Goal: Information Seeking & Learning: Check status

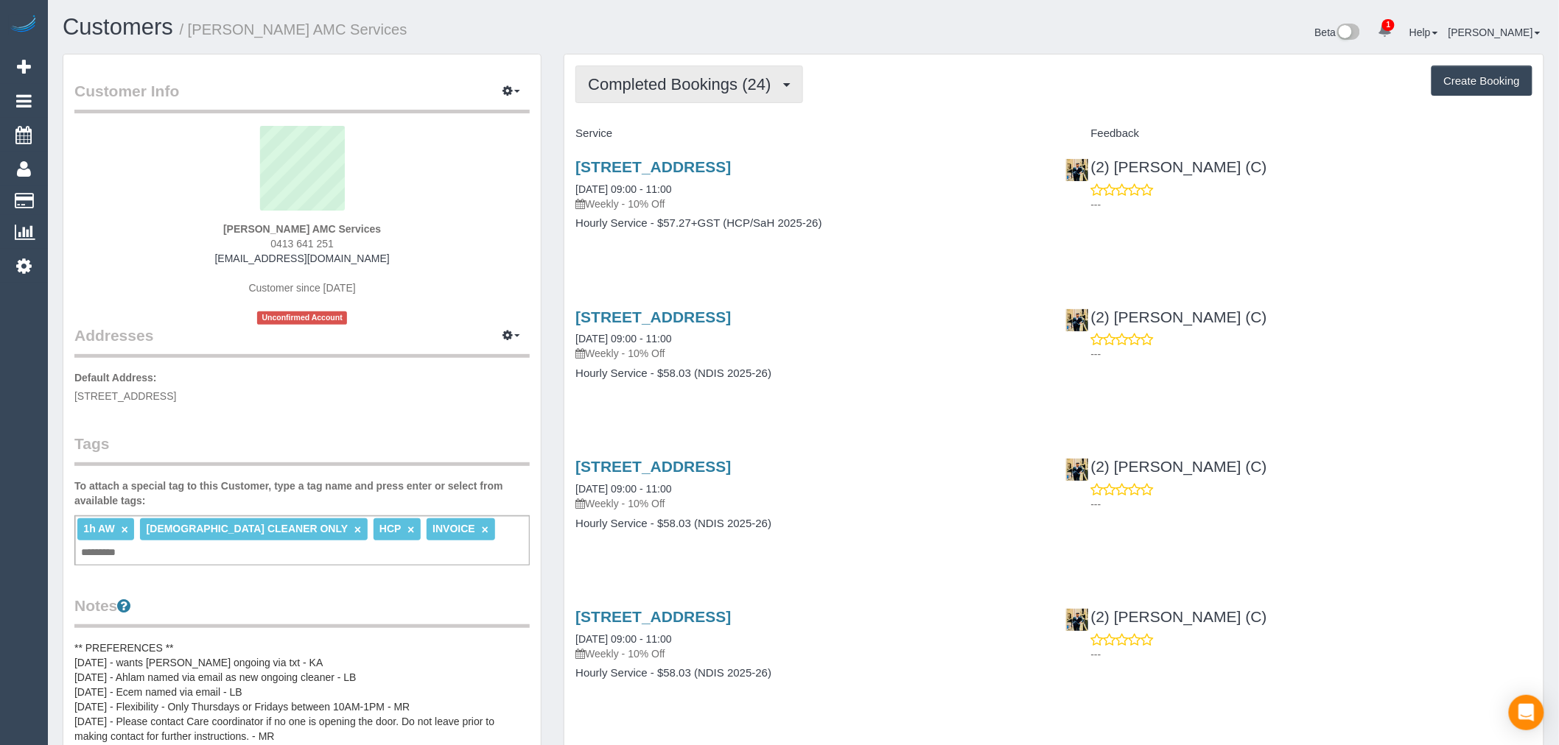
click at [763, 81] on span "Completed Bookings (24)" at bounding box center [683, 84] width 190 height 18
drag, startPoint x: 425, startPoint y: 34, endPoint x: 192, endPoint y: 32, distance: 232.8
click at [192, 32] on h1 "Customers / Ararsso Esmael AMC Services" at bounding box center [428, 27] width 730 height 25
copy small "Ararsso Esmael AMC Services"
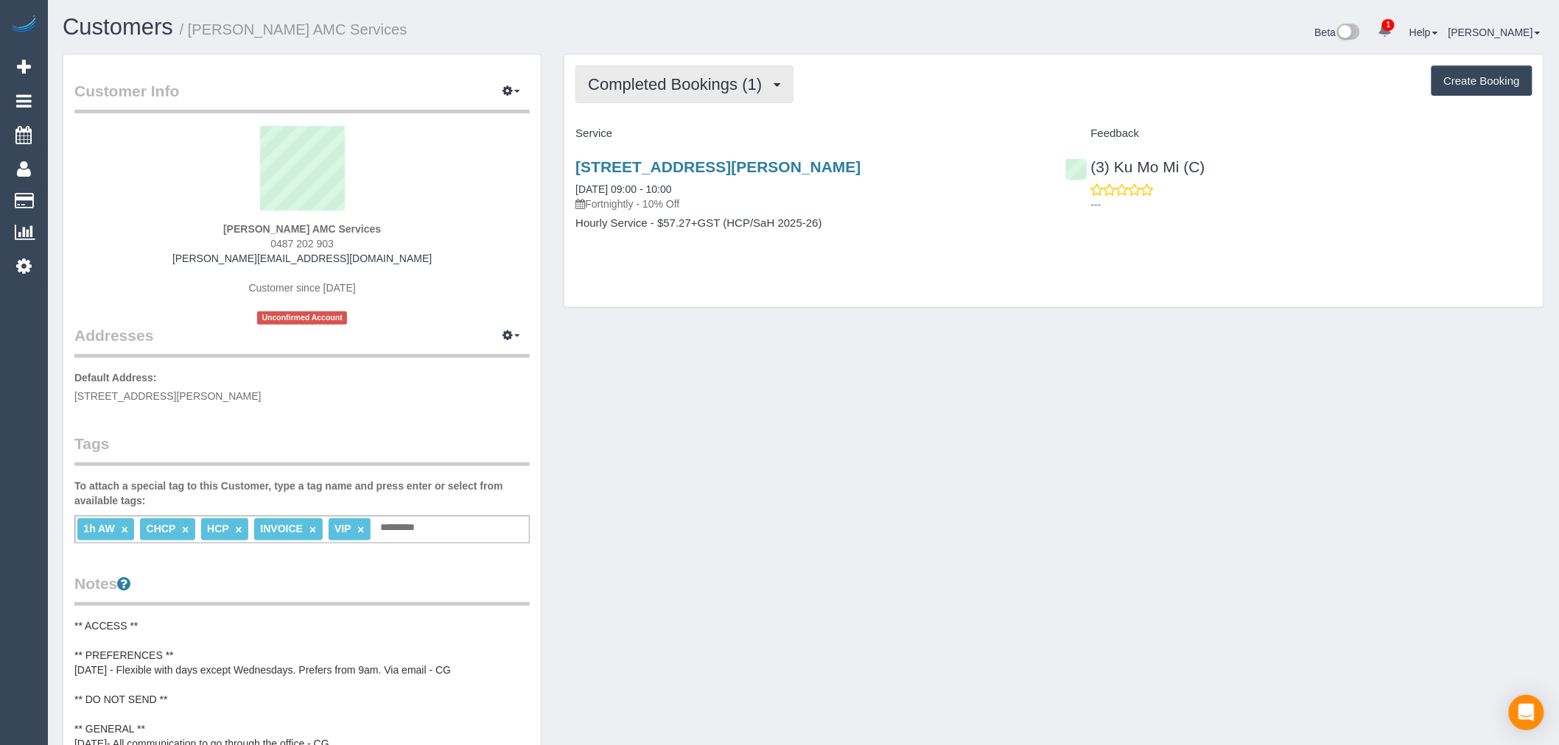
click at [704, 76] on span "Completed Bookings (1)" at bounding box center [678, 84] width 181 height 18
click at [849, 110] on div "Completed Bookings (1) Completed Bookings (1) Upcoming Bookings (11) Cancelled …" at bounding box center [1053, 181] width 979 height 253
drag, startPoint x: 476, startPoint y: 27, endPoint x: 194, endPoint y: 37, distance: 282.3
click at [194, 37] on h1 "Customers / Geoffrey Bodsworth AMC Services" at bounding box center [428, 27] width 730 height 25
copy small "Geoffrey Bodsworth AMC Services"
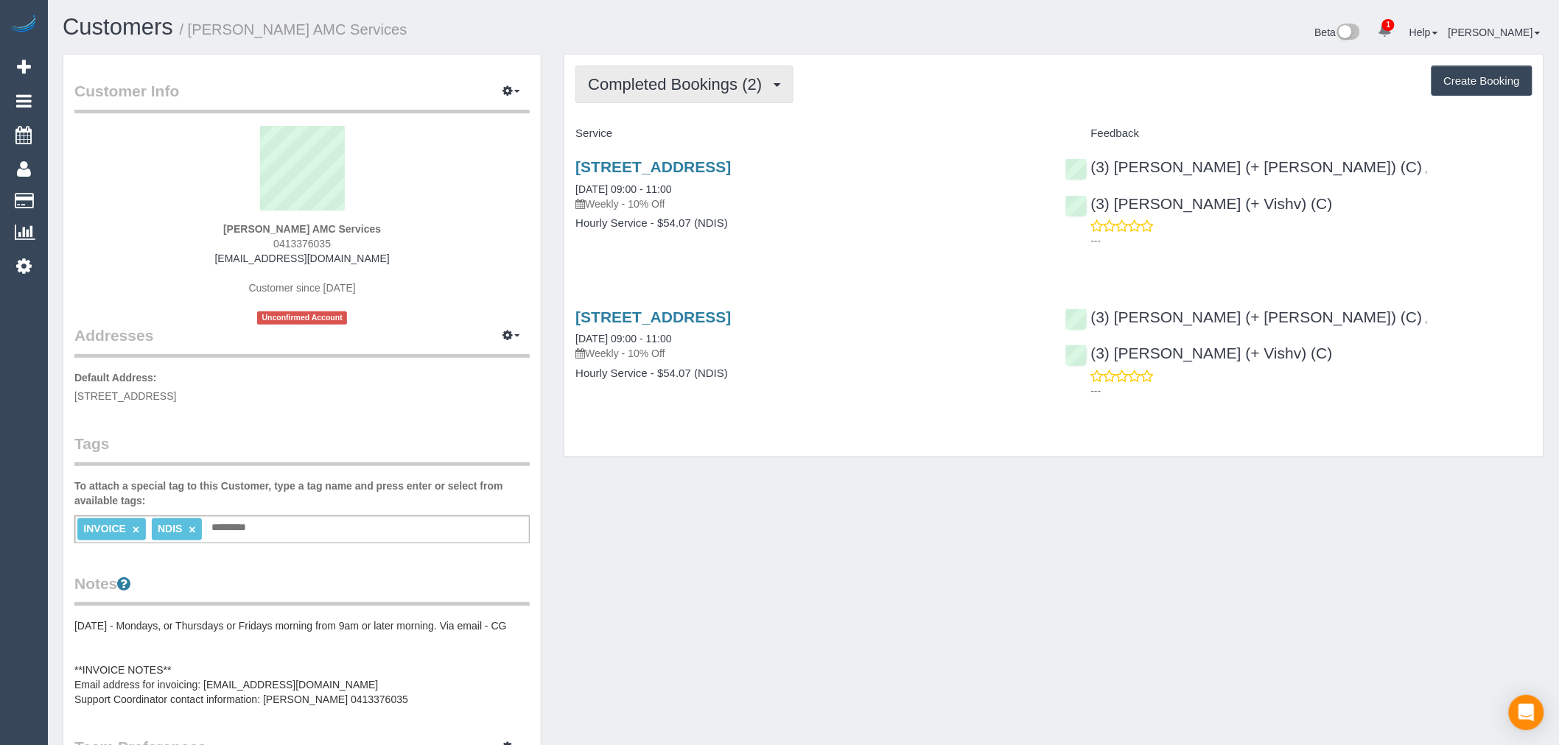
click at [693, 72] on button "Completed Bookings (2)" at bounding box center [684, 85] width 218 height 38
click at [723, 110] on div "Completed Bookings (2) Completed Bookings (2) Upcoming Bookings (0) Cancelled B…" at bounding box center [1053, 256] width 979 height 403
click at [725, 91] on span "Completed Bookings (2)" at bounding box center [678, 84] width 181 height 18
click at [688, 160] on link "Cancelled Bookings (1)" at bounding box center [652, 156] width 153 height 19
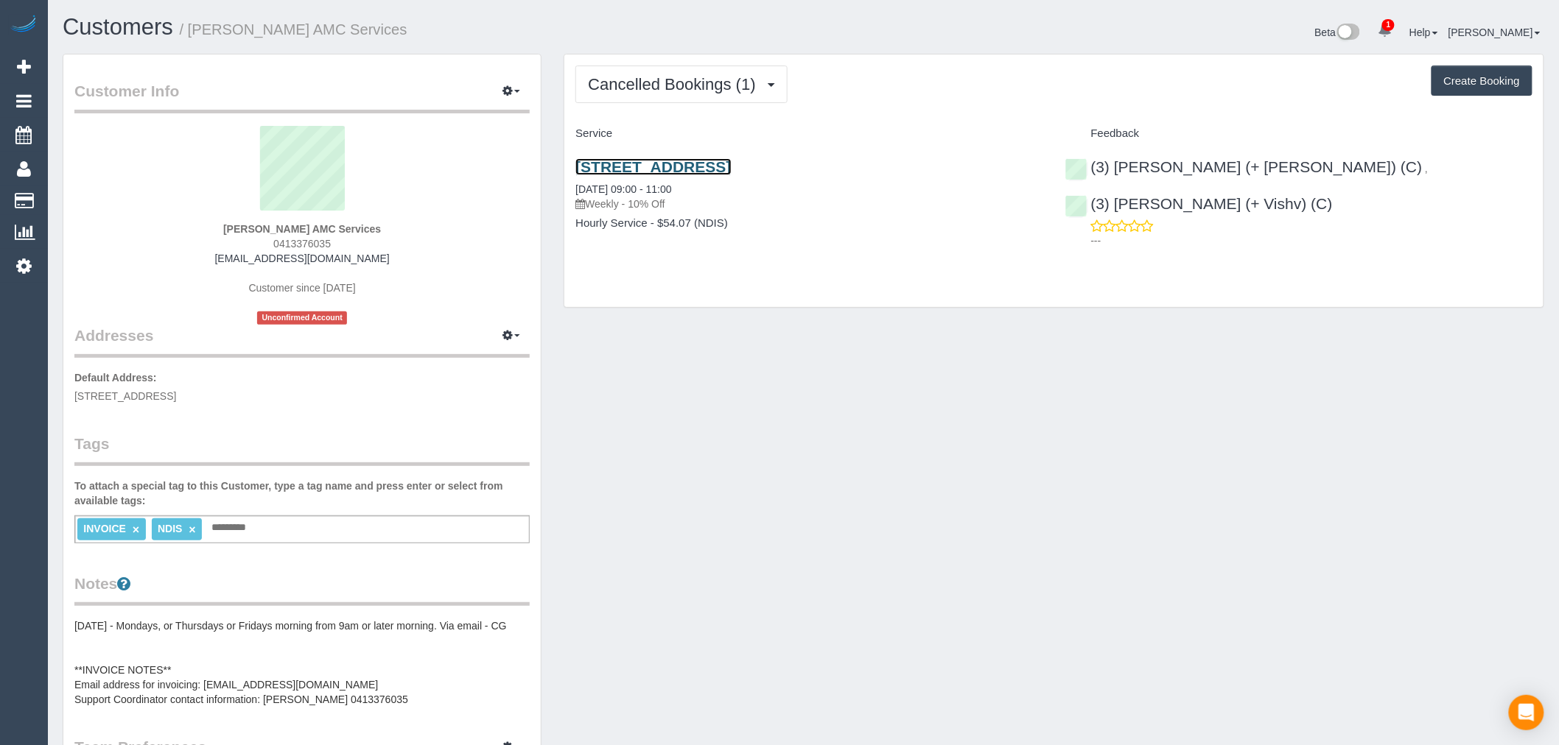
click at [731, 167] on link "657 Canterbury Road, Surrey Hills, VIC 3127" at bounding box center [652, 166] width 155 height 17
click at [762, 88] on span "Cancelled Bookings (1)" at bounding box center [675, 84] width 175 height 18
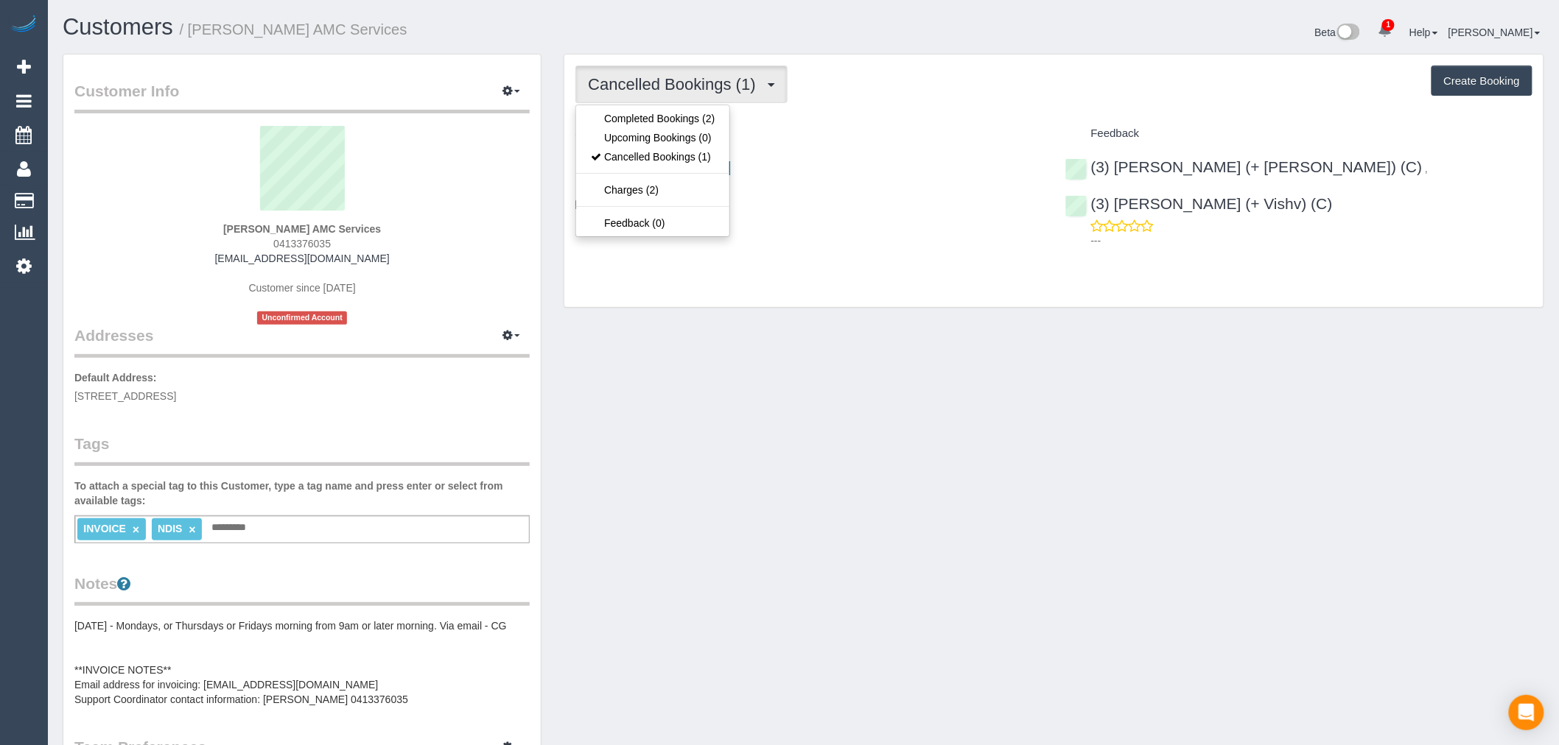
drag, startPoint x: 438, startPoint y: 35, endPoint x: 195, endPoint y: 41, distance: 242.4
click at [195, 41] on div "Customers / Georgiou Athanasia AMC Services" at bounding box center [428, 31] width 752 height 32
copy small "Georgiou Athanasia AMC Services"
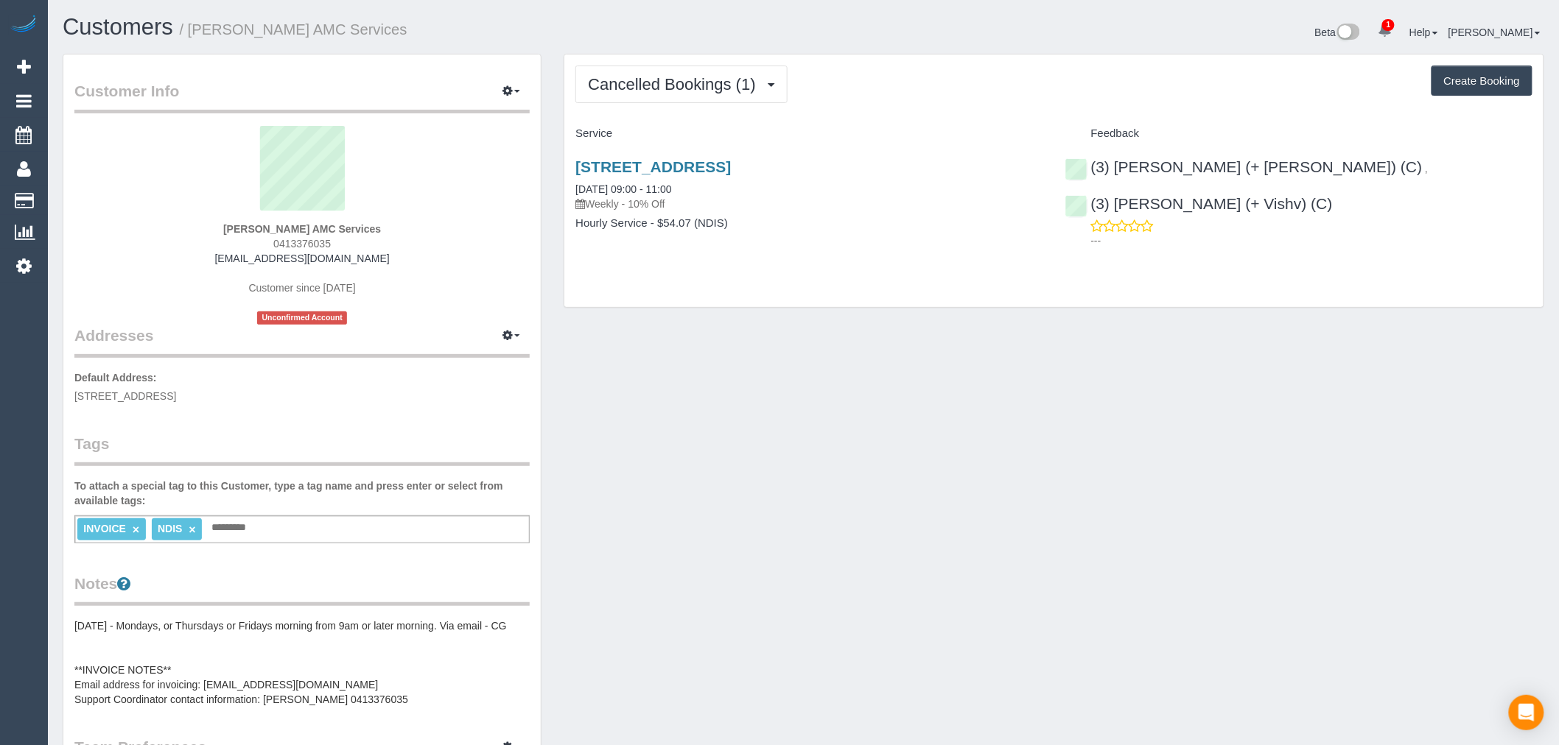
click at [873, 78] on div "Cancelled Bookings (1) Completed Bookings (2) Upcoming Bookings (0) Cancelled B…" at bounding box center [1053, 85] width 957 height 38
click at [793, 88] on div "Cancelled Bookings (1) Completed Bookings (2) Upcoming Bookings (0) Cancelled B…" at bounding box center [1053, 85] width 957 height 38
click at [769, 85] on span "button" at bounding box center [771, 85] width 7 height 4
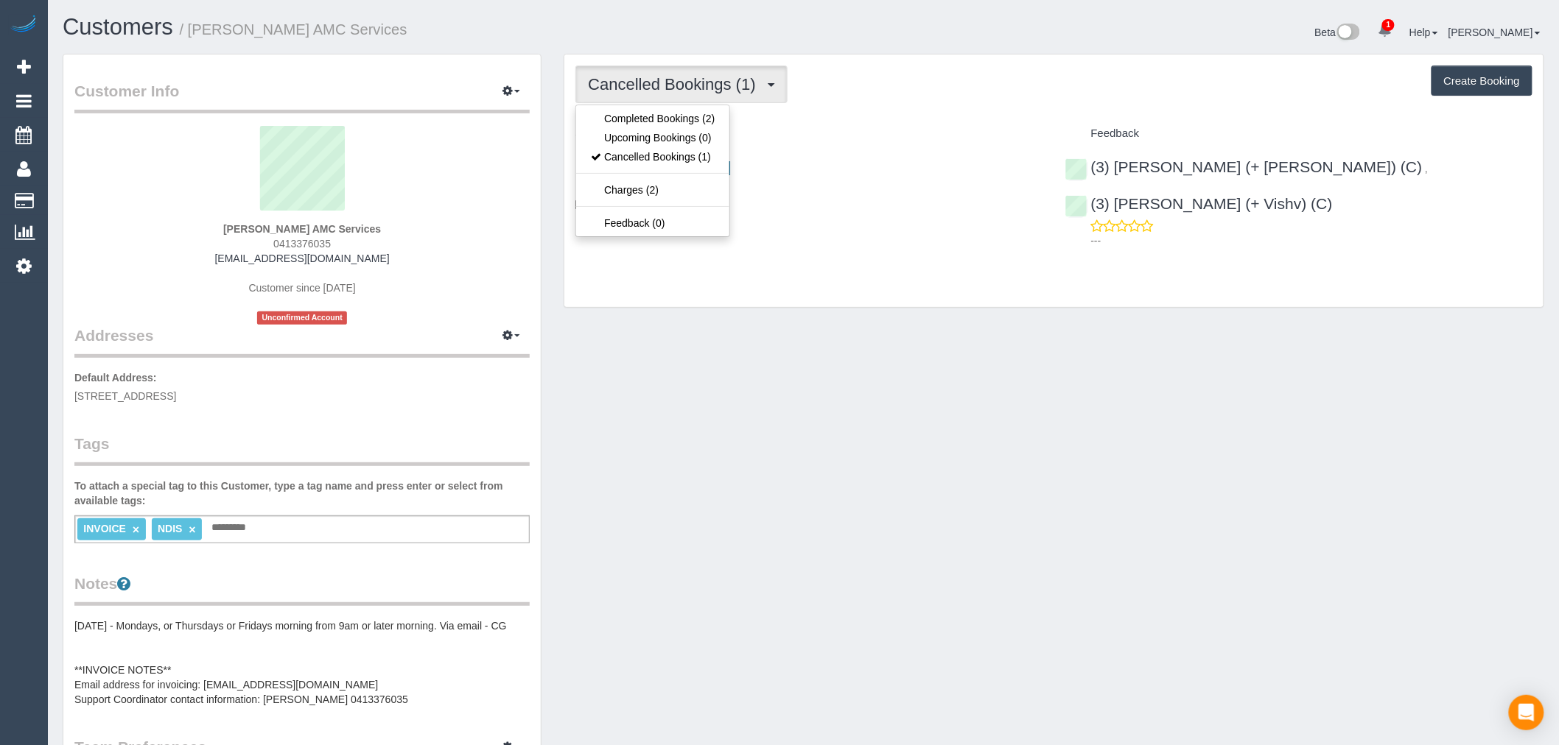
click at [769, 85] on span "button" at bounding box center [771, 85] width 7 height 4
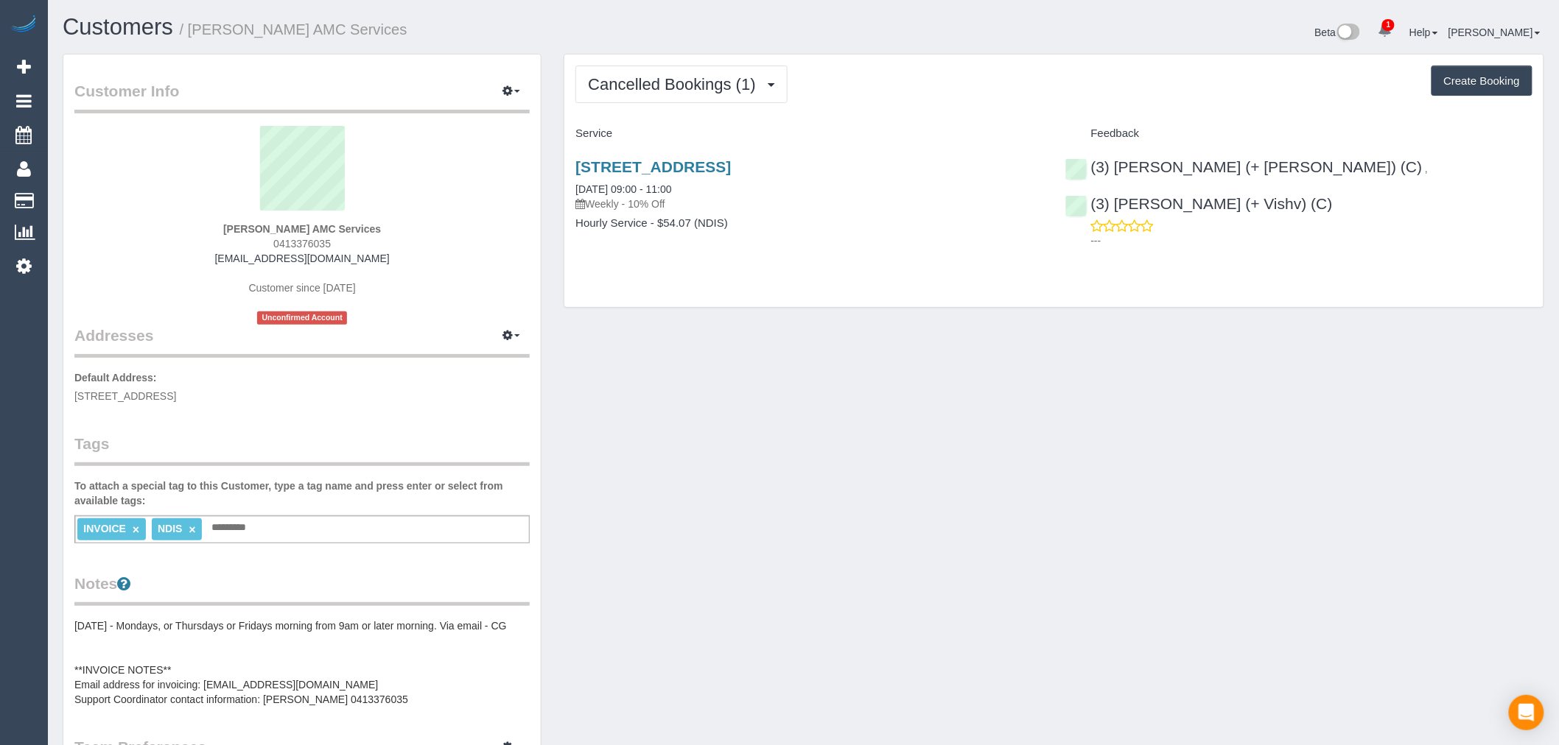
click at [880, 102] on div "Cancelled Bookings (1) Completed Bookings (2) Upcoming Bookings (0) Cancelled B…" at bounding box center [1053, 85] width 957 height 38
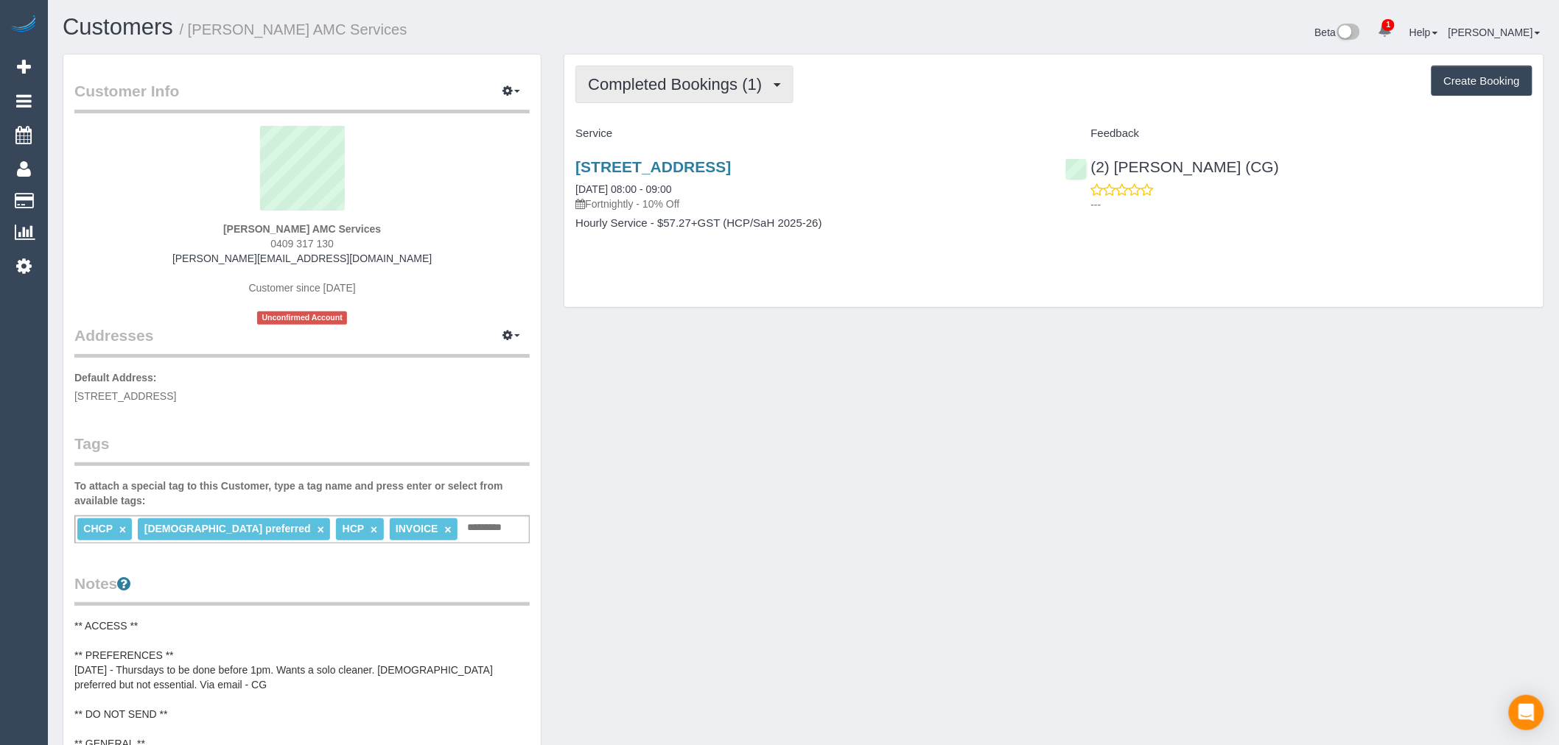
click at [759, 99] on button "Completed Bookings (1)" at bounding box center [684, 85] width 218 height 38
drag, startPoint x: 373, startPoint y: 28, endPoint x: 193, endPoint y: 29, distance: 180.5
click at [193, 29] on h1 "Customers / Helen Vella AMC Services" at bounding box center [428, 27] width 730 height 25
copy small "Helen Vella AMC Services"
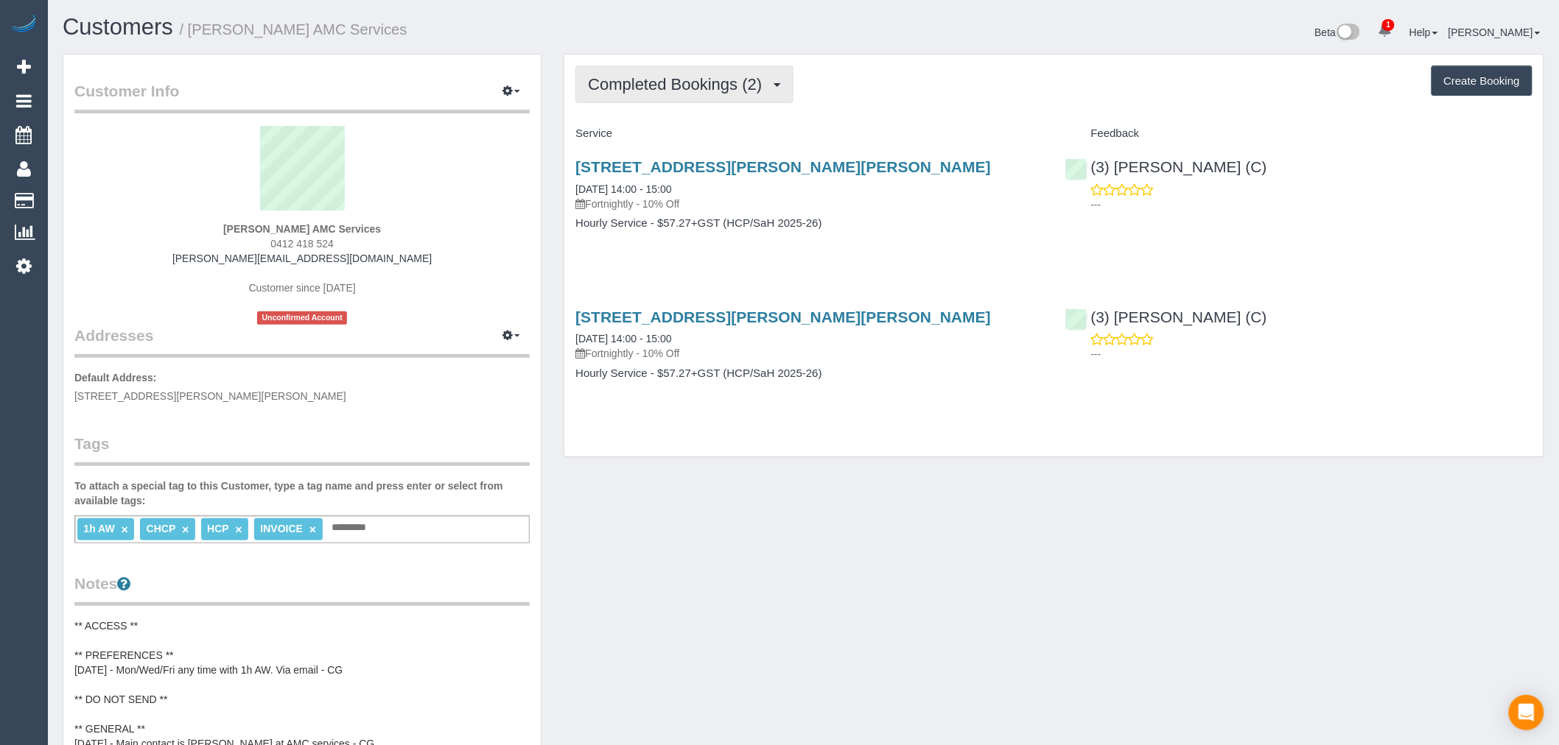
click at [712, 74] on button "Completed Bookings (2)" at bounding box center [684, 85] width 218 height 38
click at [894, 91] on div "Completed Bookings (2) Completed Bookings (2) Upcoming Bookings (11) Cancelled …" at bounding box center [1053, 85] width 957 height 38
click at [880, 84] on div "Completed Bookings (2) Completed Bookings (2) Upcoming Bookings (11) Cancelled …" at bounding box center [1053, 85] width 957 height 38
drag, startPoint x: 454, startPoint y: 35, endPoint x: 192, endPoint y: 35, distance: 262.2
click at [192, 35] on h1 "Customers / [PERSON_NAME] AMC Services" at bounding box center [428, 27] width 730 height 25
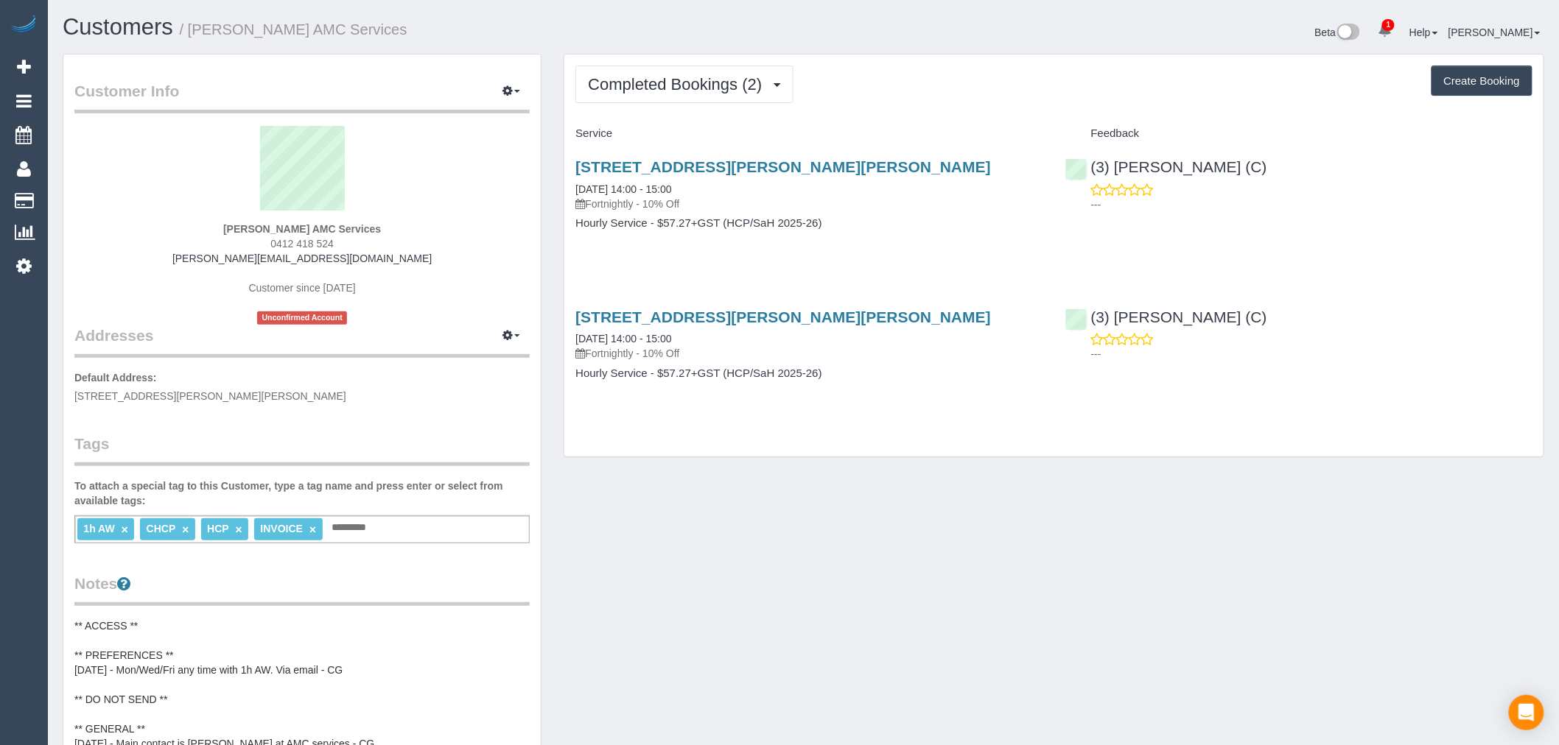
copy small "[PERSON_NAME] AMC Services"
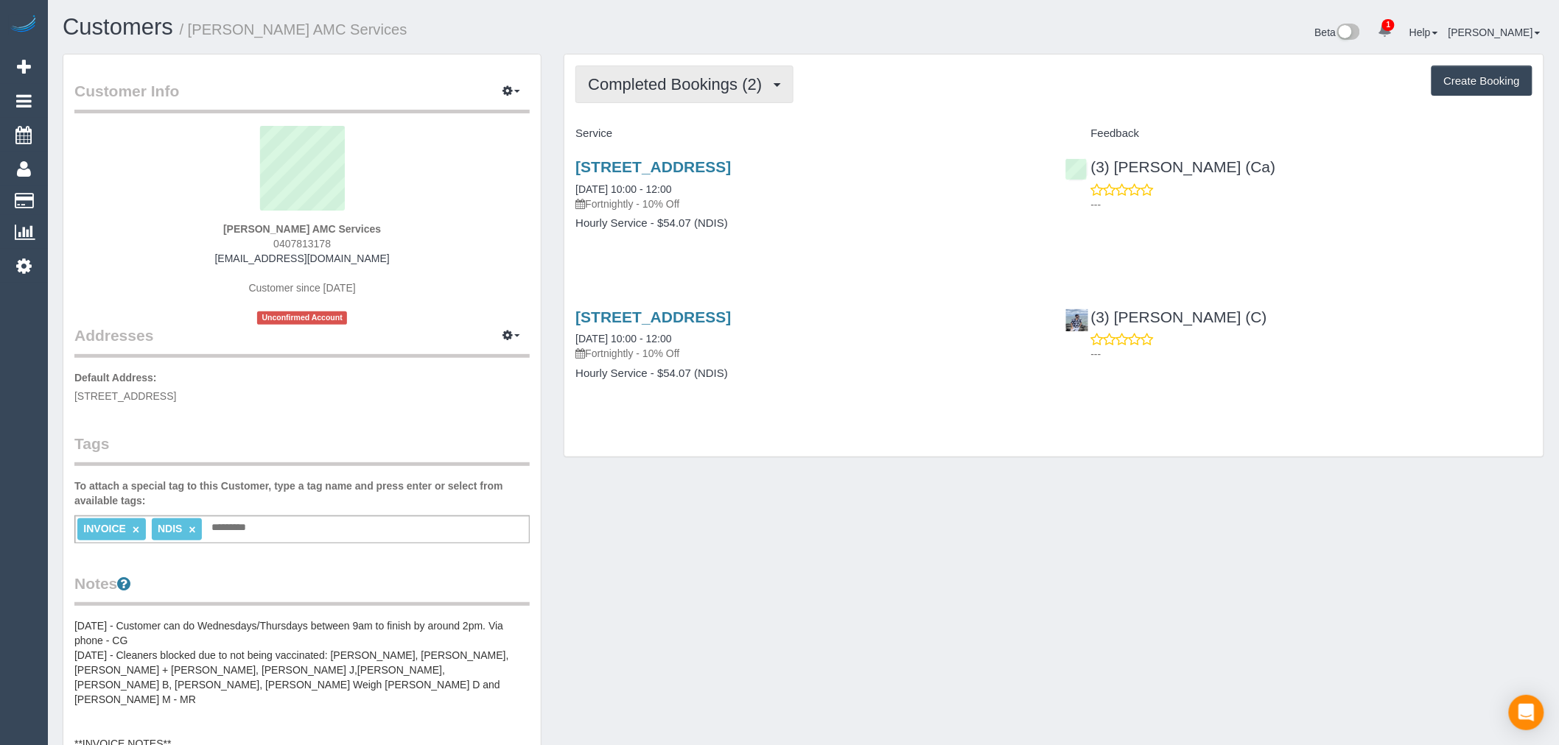
click at [763, 85] on span "Completed Bookings (2)" at bounding box center [678, 84] width 181 height 18
click at [678, 158] on link "Cancelled Bookings (2)" at bounding box center [652, 156] width 153 height 19
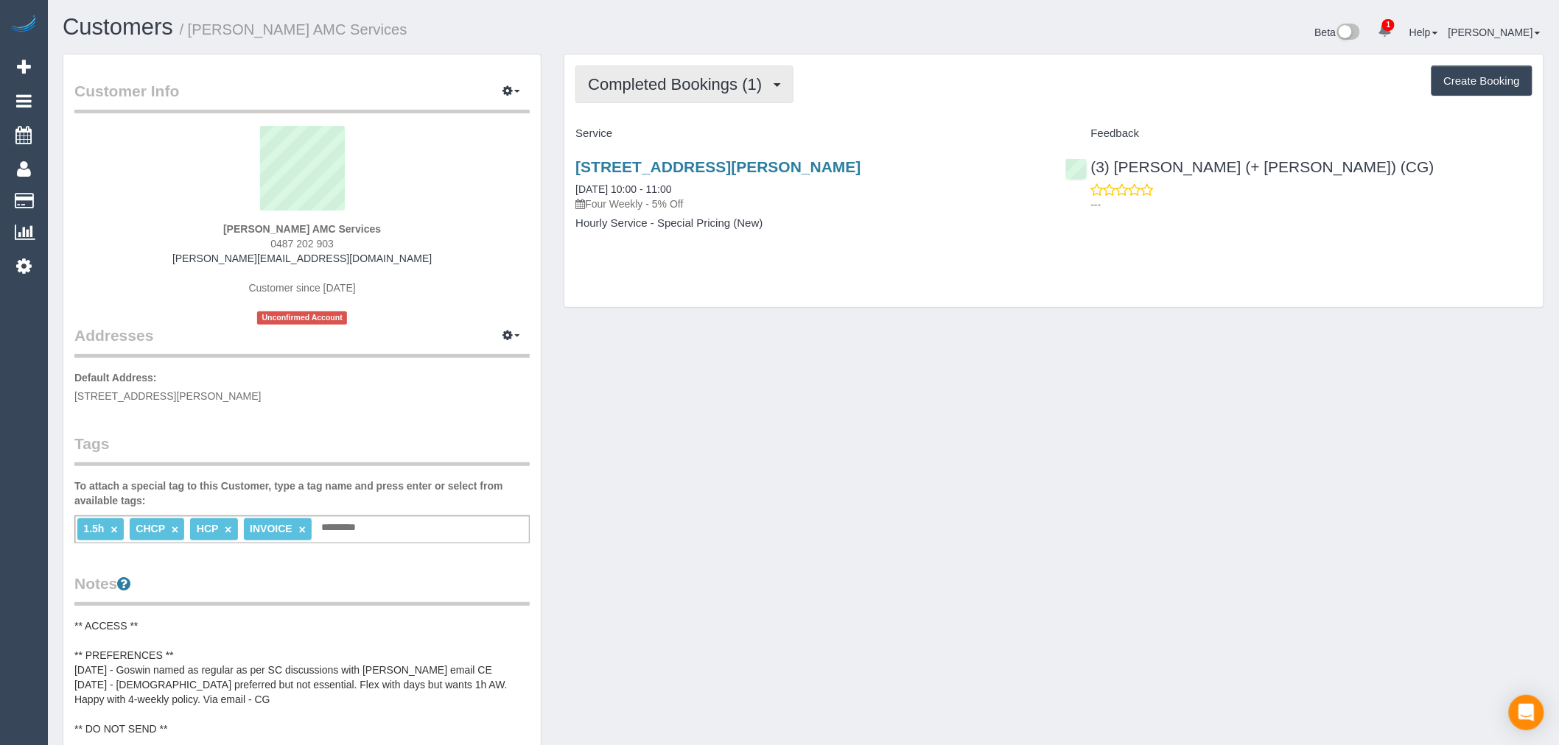
click at [722, 77] on span "Completed Bookings (1)" at bounding box center [678, 84] width 181 height 18
click at [837, 91] on div "Completed Bookings (1) Completed Bookings (1) Upcoming Bookings (11) Cancelled …" at bounding box center [1053, 85] width 957 height 38
drag, startPoint x: 466, startPoint y: 31, endPoint x: 194, endPoint y: 29, distance: 271.1
click at [194, 29] on h1 "Customers / [PERSON_NAME] AMC Services" at bounding box center [428, 27] width 730 height 25
copy small "[PERSON_NAME] AMC Services"
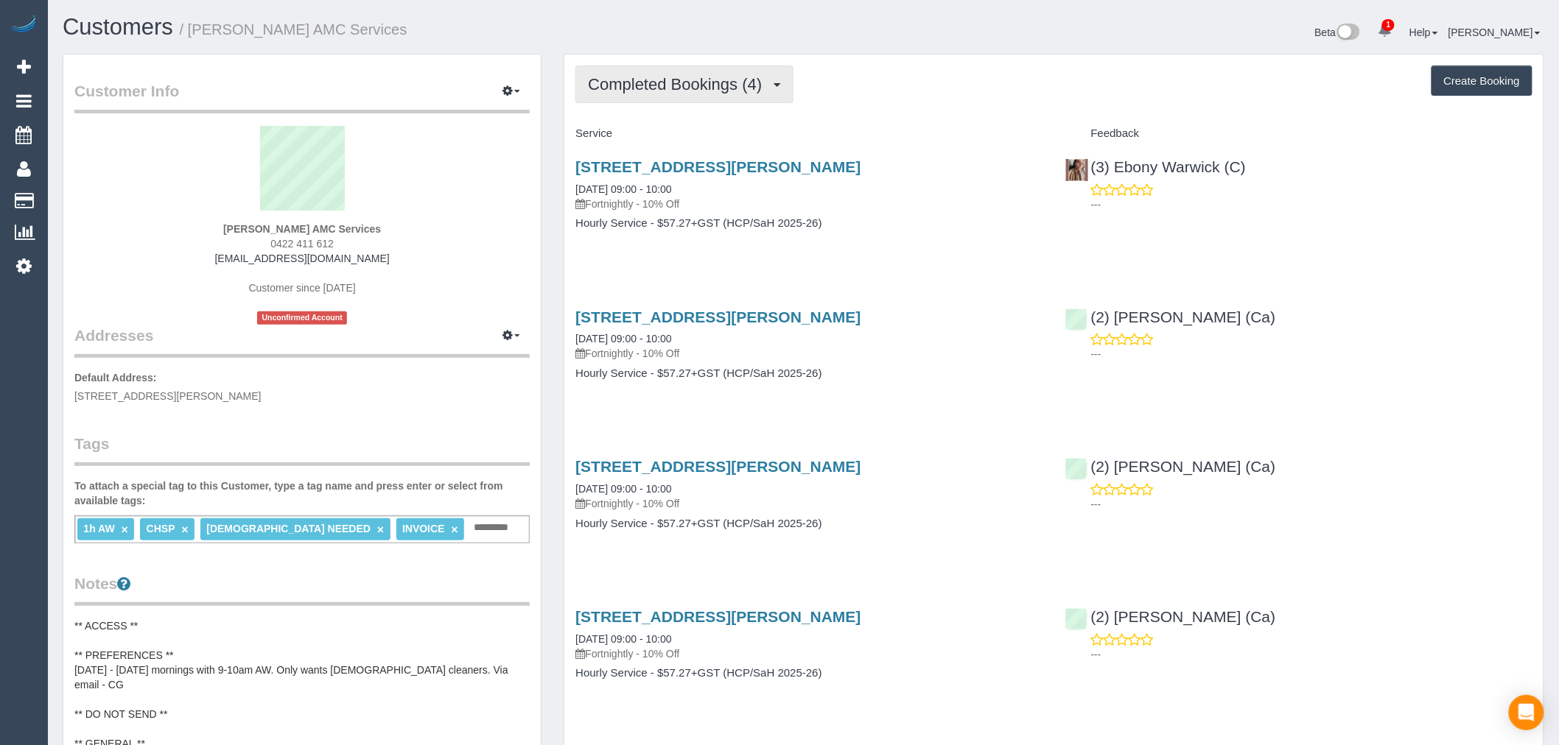
click at [707, 71] on button "Completed Bookings (4)" at bounding box center [684, 85] width 218 height 38
click at [912, 127] on div "Service" at bounding box center [808, 134] width 489 height 25
click at [681, 90] on span "Completed Bookings (4)" at bounding box center [678, 84] width 181 height 18
click at [955, 122] on div "Service" at bounding box center [808, 134] width 489 height 25
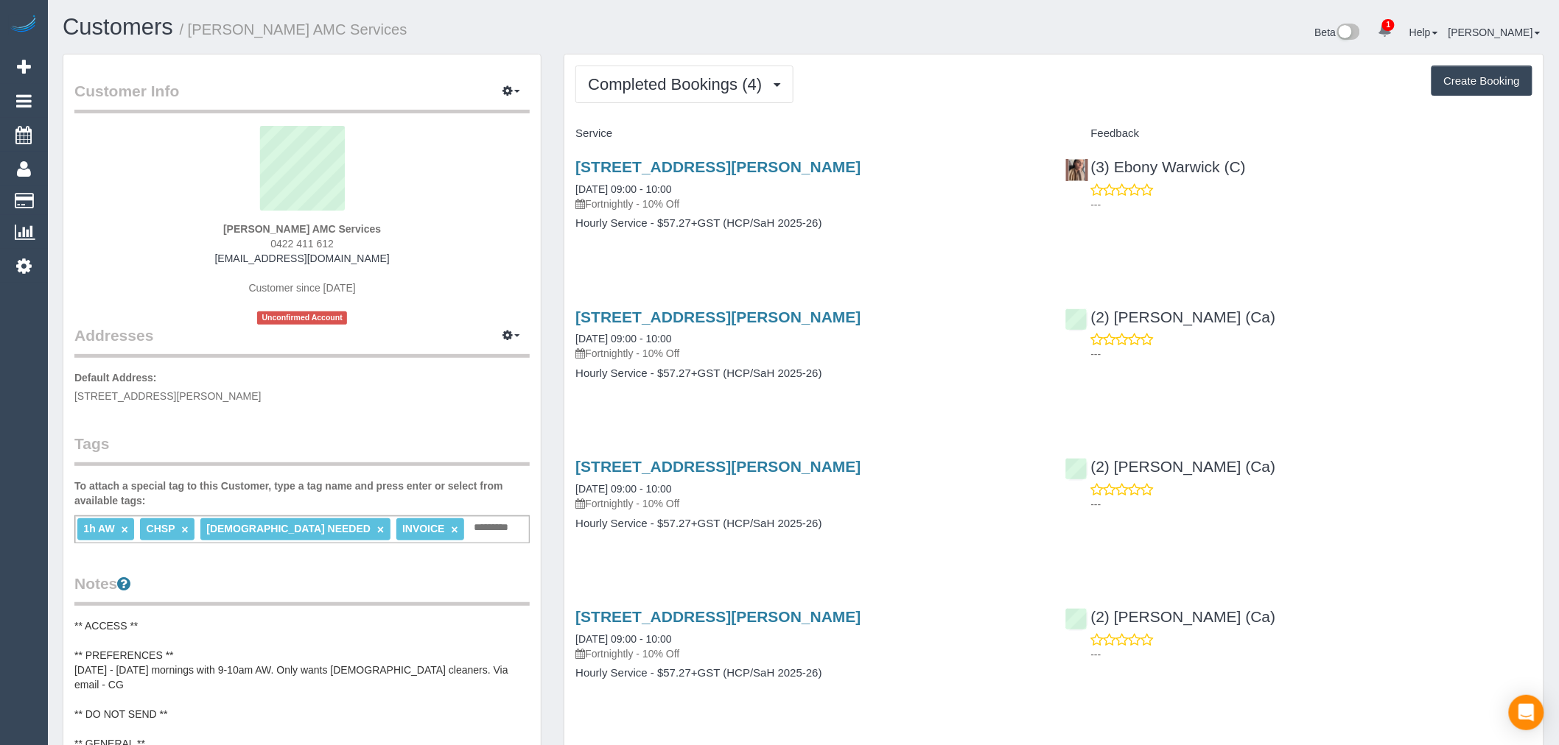
drag, startPoint x: 399, startPoint y: 40, endPoint x: 329, endPoint y: 32, distance: 71.2
click at [329, 32] on div "Customers / Ljubica Tasevska AMC Services" at bounding box center [428, 31] width 752 height 32
click at [431, 28] on h1 "Customers / Ljubica Tasevska AMC Services" at bounding box center [428, 27] width 730 height 25
drag, startPoint x: 424, startPoint y: 33, endPoint x: 189, endPoint y: 33, distance: 234.2
click at [189, 33] on h1 "Customers / Ljubica Tasevska AMC Services" at bounding box center [428, 27] width 730 height 25
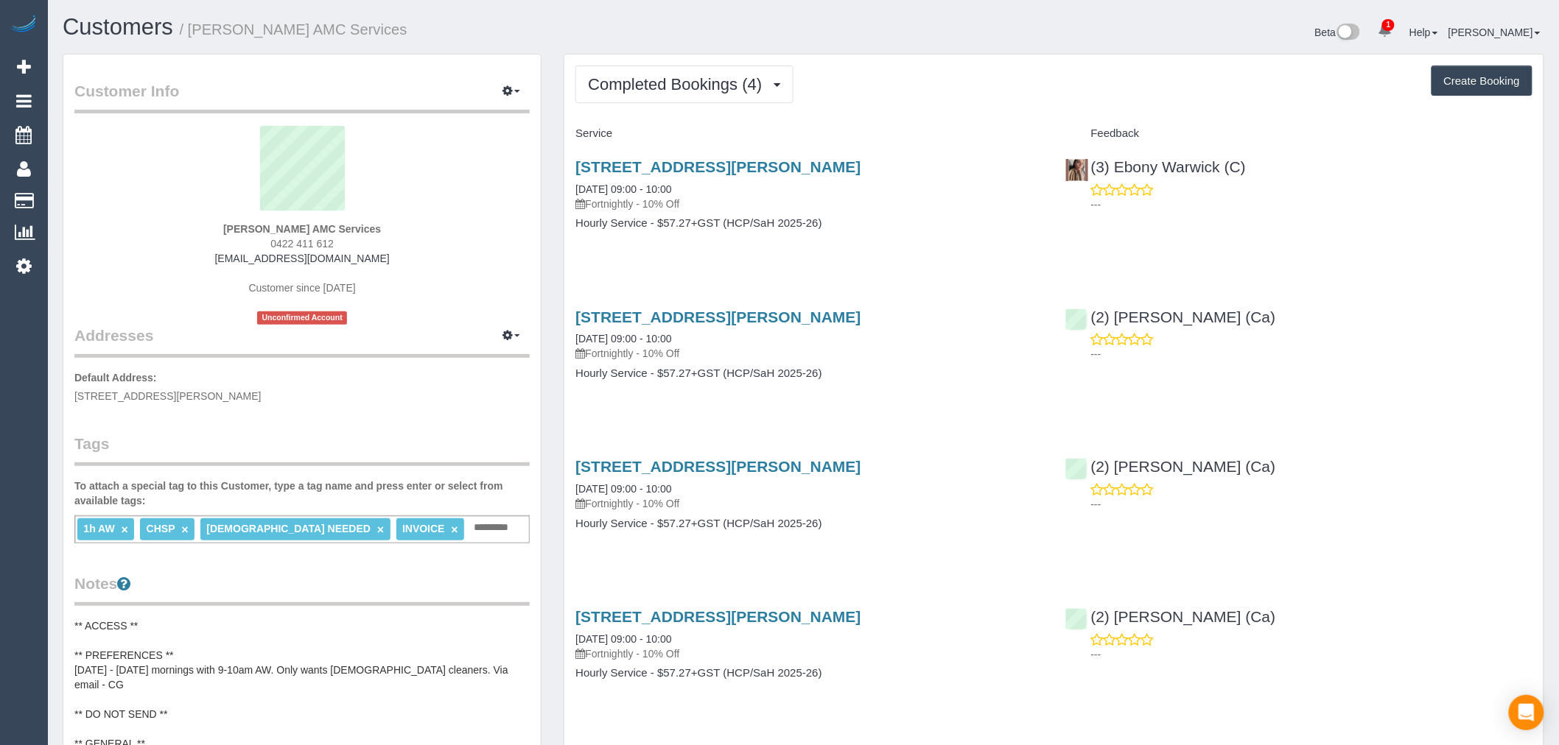
copy small "Ljubica Tasevska AMC Services"
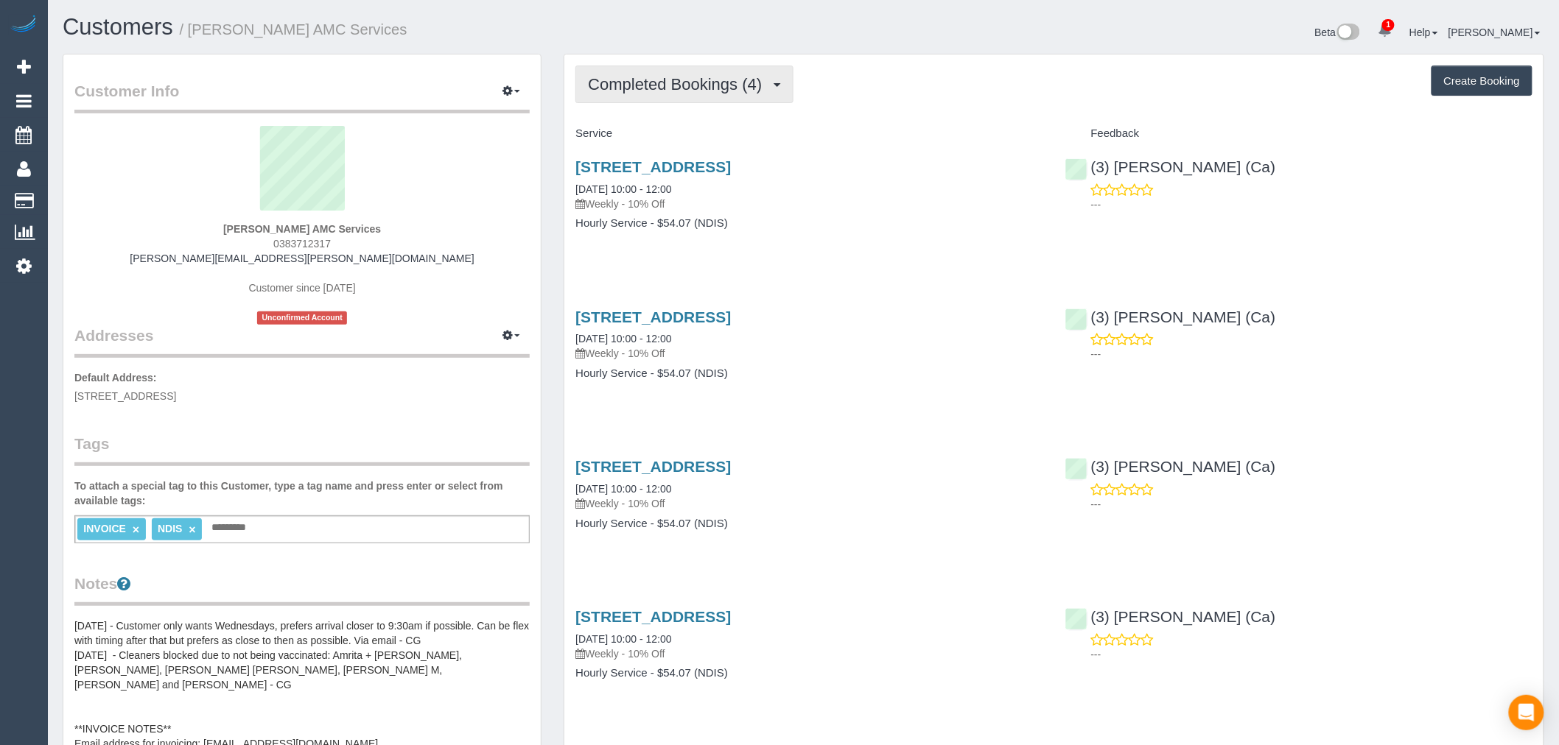
click at [776, 79] on button "Completed Bookings (4)" at bounding box center [684, 85] width 218 height 38
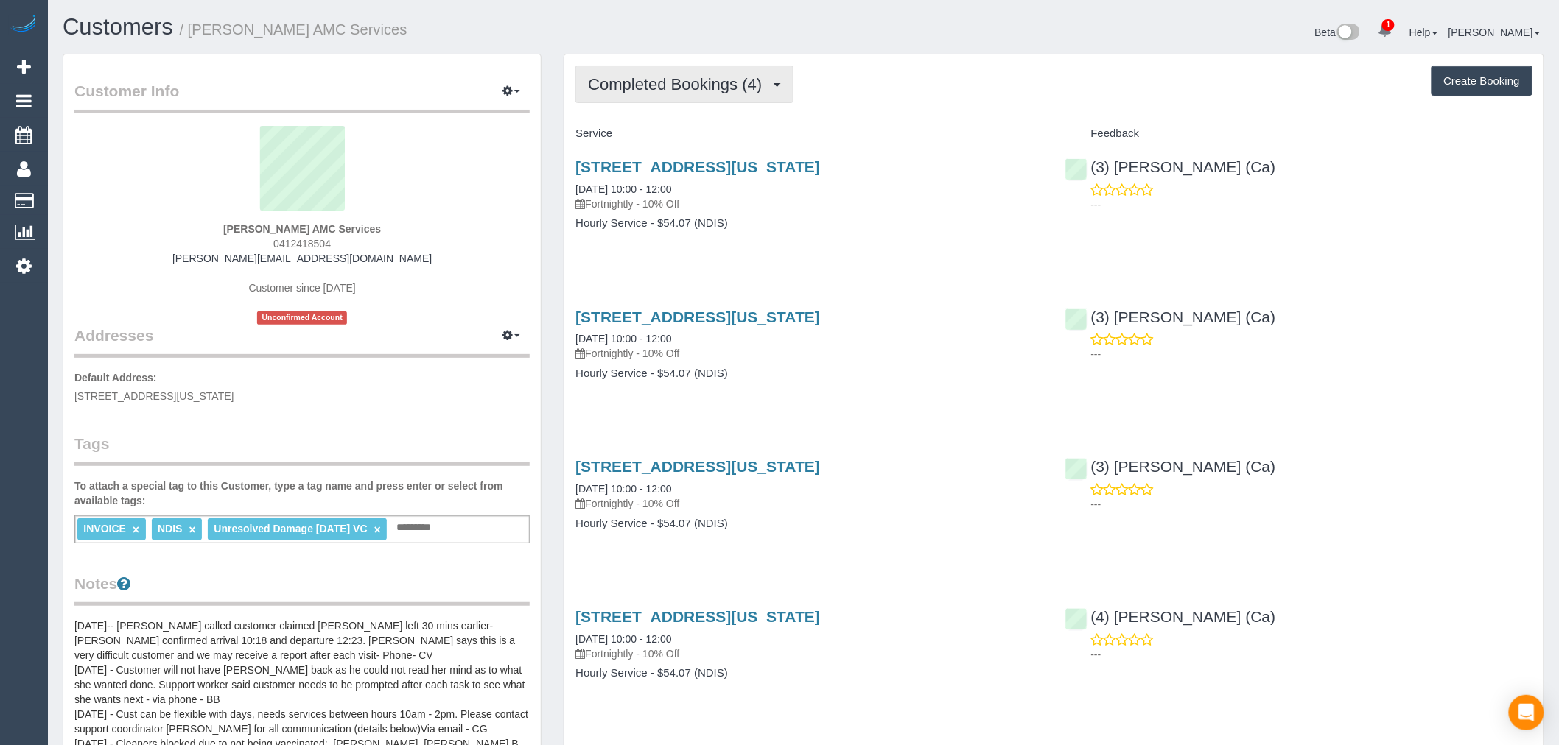
click at [726, 82] on span "Completed Bookings (4)" at bounding box center [678, 84] width 181 height 18
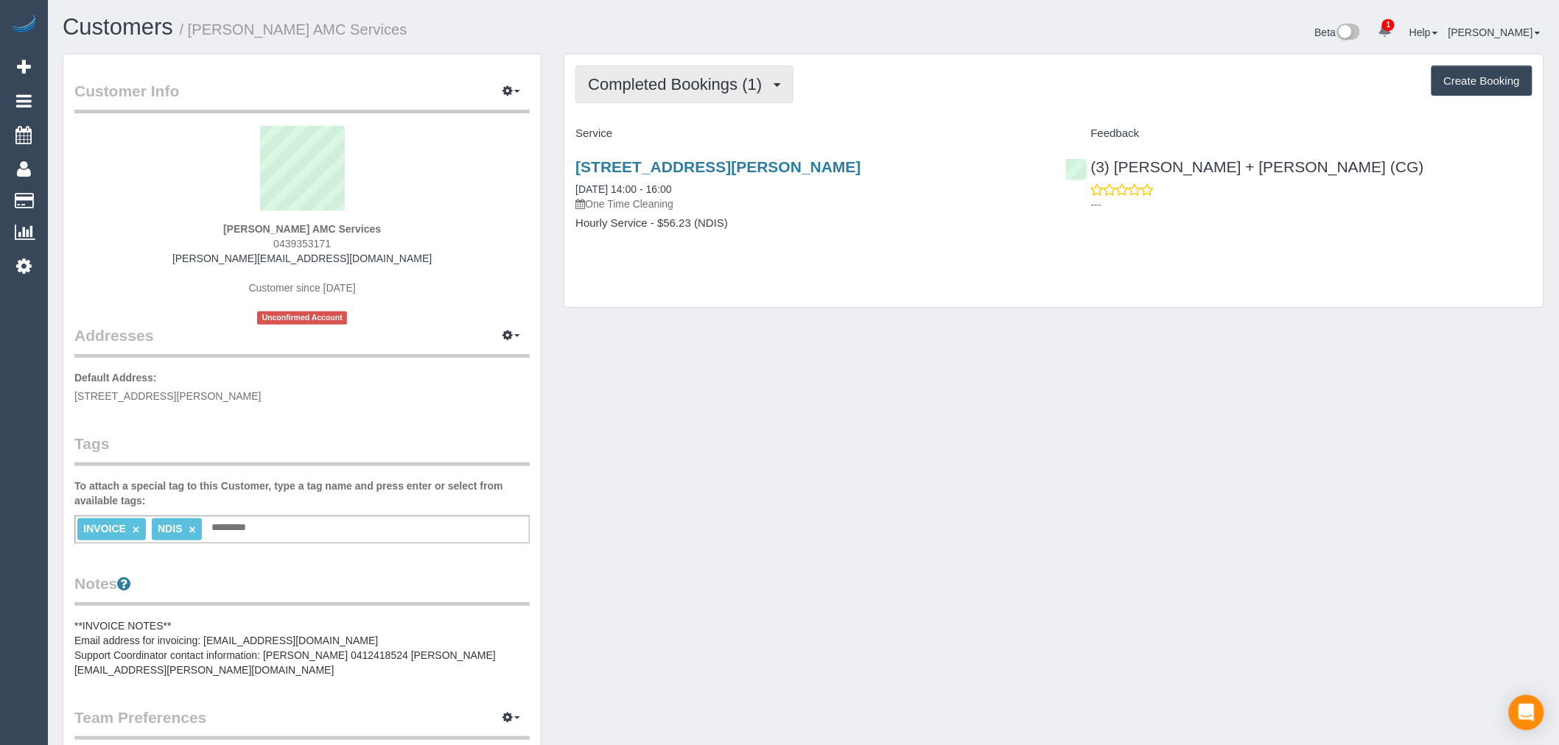
click at [722, 99] on button "Completed Bookings (1)" at bounding box center [684, 85] width 218 height 38
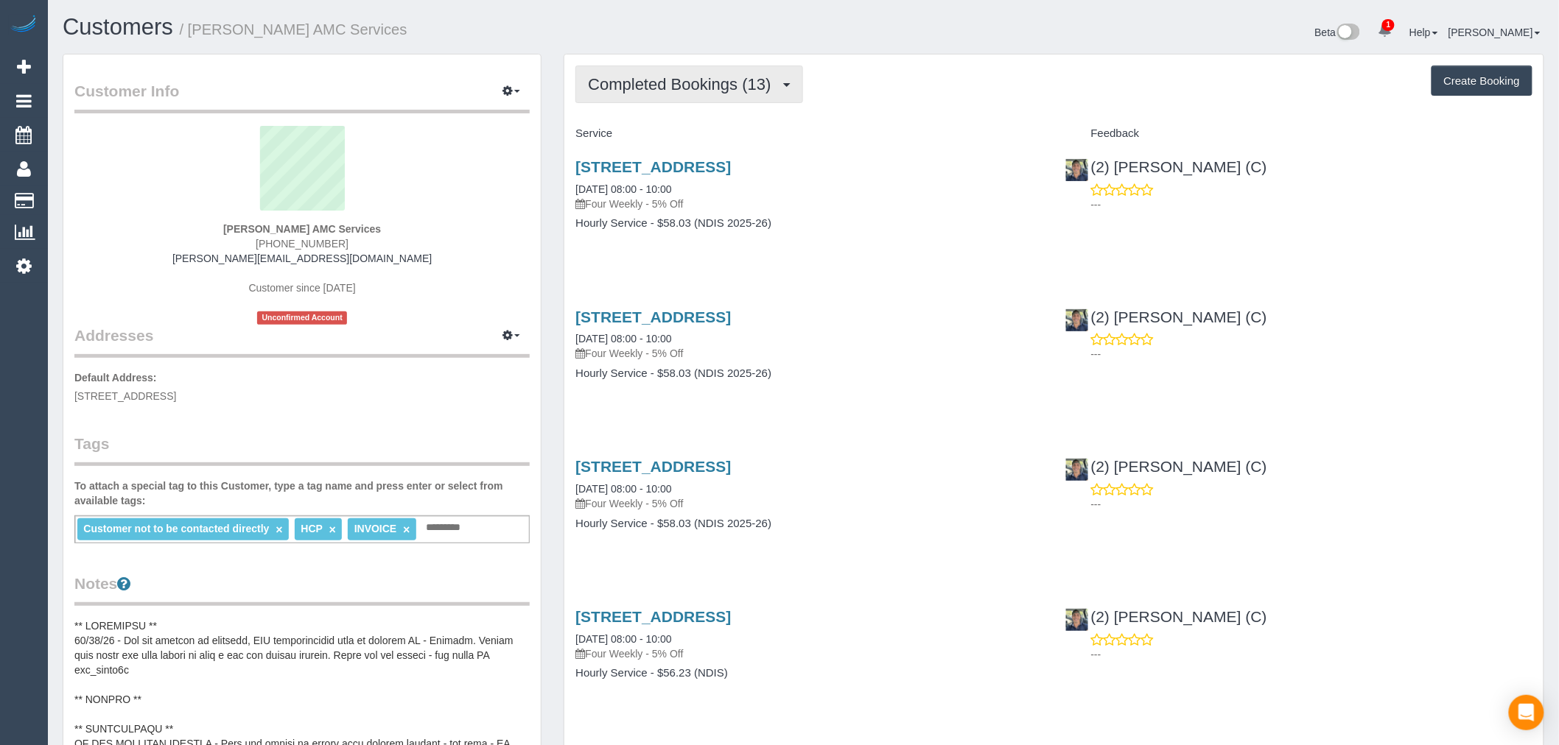
click at [726, 84] on span "Completed Bookings (13)" at bounding box center [683, 84] width 190 height 18
click at [927, 79] on div "Completed Bookings (13) Completed Bookings (13) Upcoming Bookings (12) Cancelle…" at bounding box center [1053, 85] width 957 height 38
click at [784, 86] on span "button" at bounding box center [786, 85] width 7 height 4
click at [955, 94] on div "Completed Bookings (13) Completed Bookings (13) Upcoming Bookings (12) Cancelle…" at bounding box center [1053, 85] width 957 height 38
click at [753, 69] on button "Completed Bookings (13)" at bounding box center [688, 85] width 227 height 38
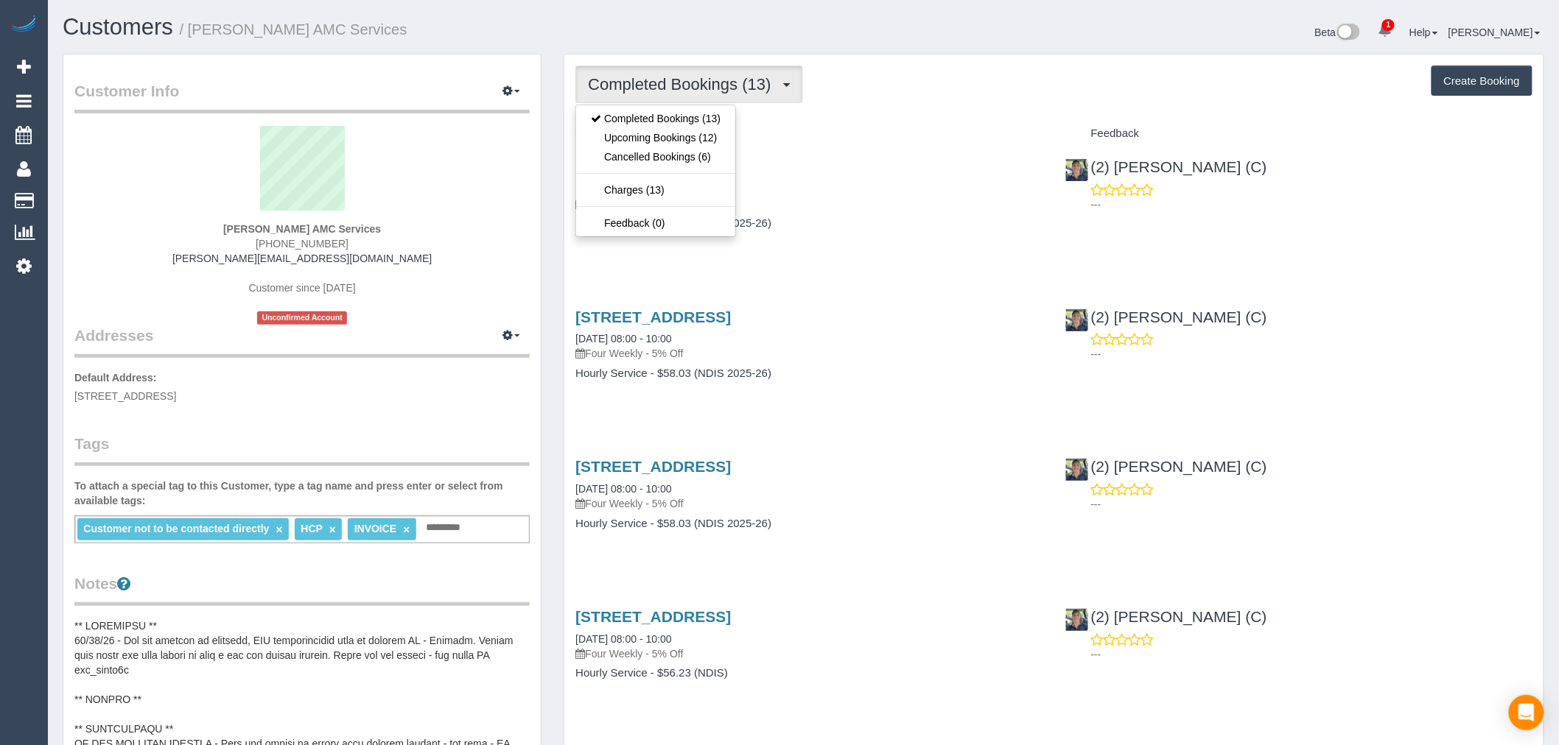
click at [882, 86] on div "Completed Bookings (13) Completed Bookings (13) Upcoming Bookings (12) Cancelle…" at bounding box center [1053, 85] width 957 height 38
click at [666, 78] on span "Completed Bookings (13)" at bounding box center [683, 84] width 190 height 18
click at [470, 76] on div "Customer Info Edit Contact Info Send Message Email Preferences Special Sales Ta…" at bounding box center [301, 698] width 477 height 1286
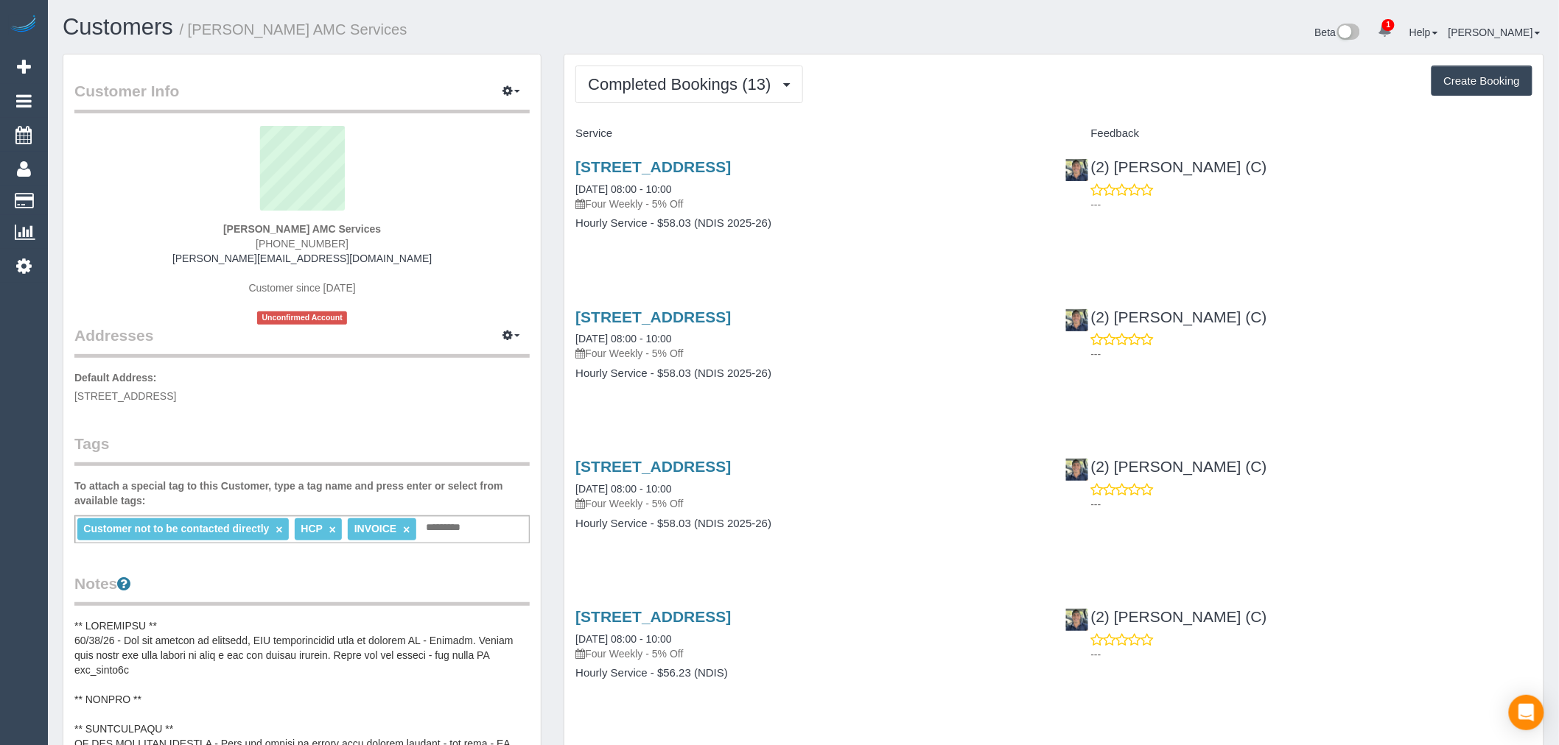
drag, startPoint x: 458, startPoint y: 35, endPoint x: 192, endPoint y: 38, distance: 266.7
click at [192, 38] on h1 "Customers / Monika Wiench AMC Services" at bounding box center [428, 27] width 730 height 25
copy small "Monika Wiench AMC Services"
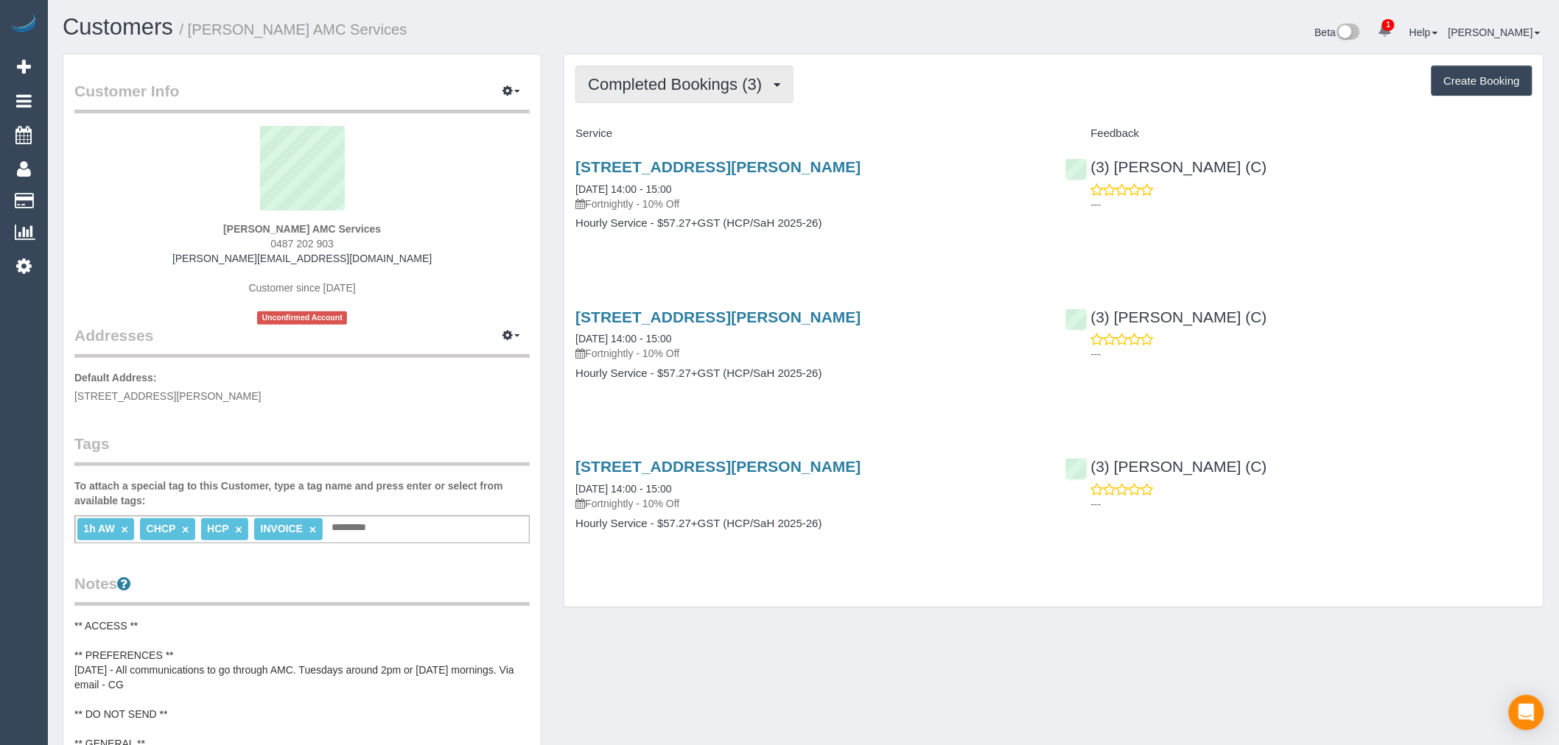
click at [752, 102] on button "Completed Bookings (3)" at bounding box center [684, 85] width 218 height 38
click at [804, 100] on div "Completed Bookings (3) Completed Bookings (3) Upcoming Bookings (11) Cancelled …" at bounding box center [1053, 85] width 957 height 38
drag, startPoint x: 457, startPoint y: 26, endPoint x: 192, endPoint y: 32, distance: 265.3
click at [192, 32] on h1 "Customers / Mrs. Antonia GRIMA AMC Services" at bounding box center [428, 27] width 730 height 25
copy small "Mrs. Antonia GRIMA AMC Services"
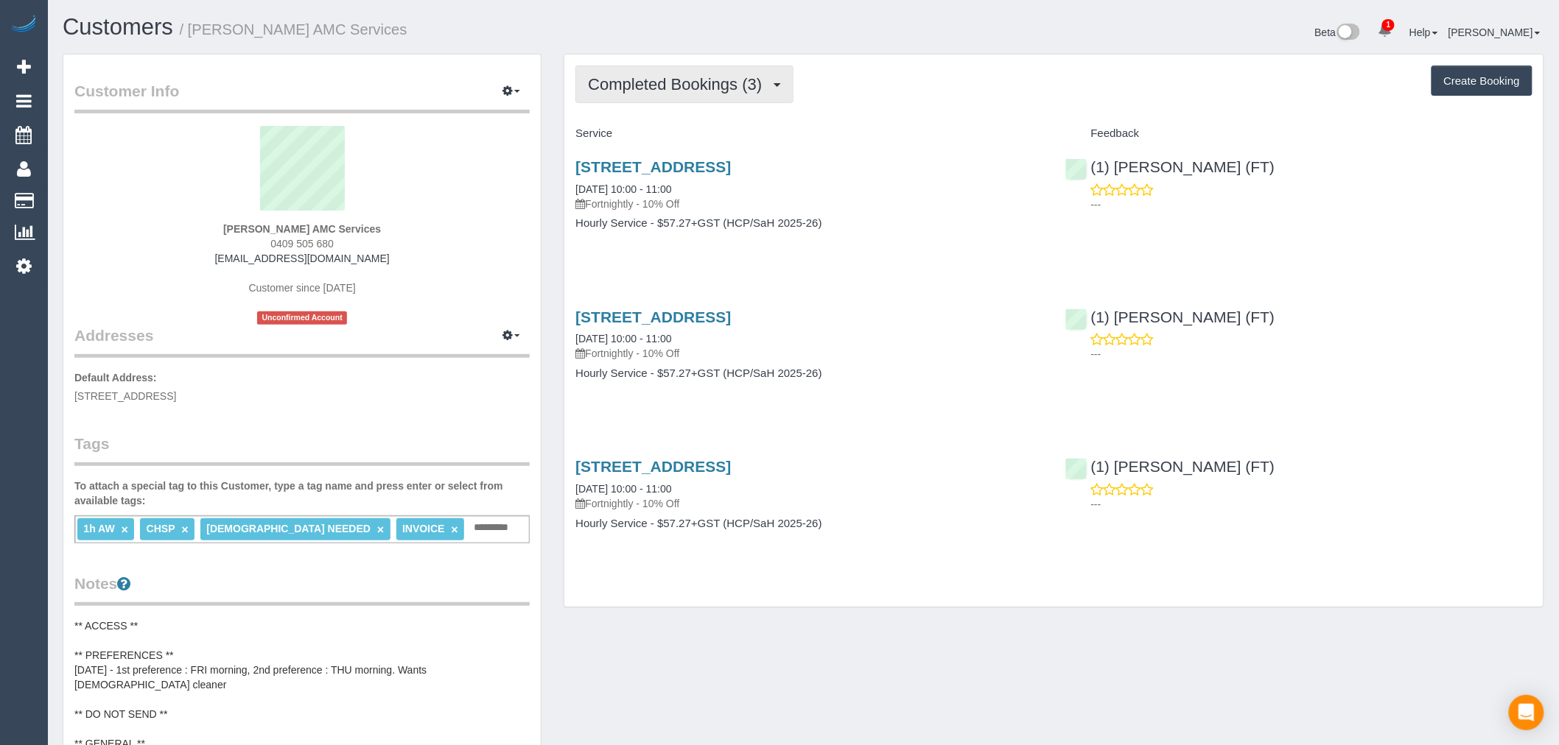
click at [756, 82] on span "Completed Bookings (3)" at bounding box center [678, 84] width 181 height 18
click at [850, 97] on div "Completed Bookings (3) Completed Bookings (3) Upcoming Bookings (11) Cancelled …" at bounding box center [1053, 85] width 957 height 38
drag, startPoint x: 496, startPoint y: 27, endPoint x: 192, endPoint y: 40, distance: 305.2
click at [192, 40] on div "Customers / Mrs. Carmela PICCOLO AMC Services" at bounding box center [428, 31] width 752 height 32
copy small "Mrs. Carmela PICCOLO AMC Services"
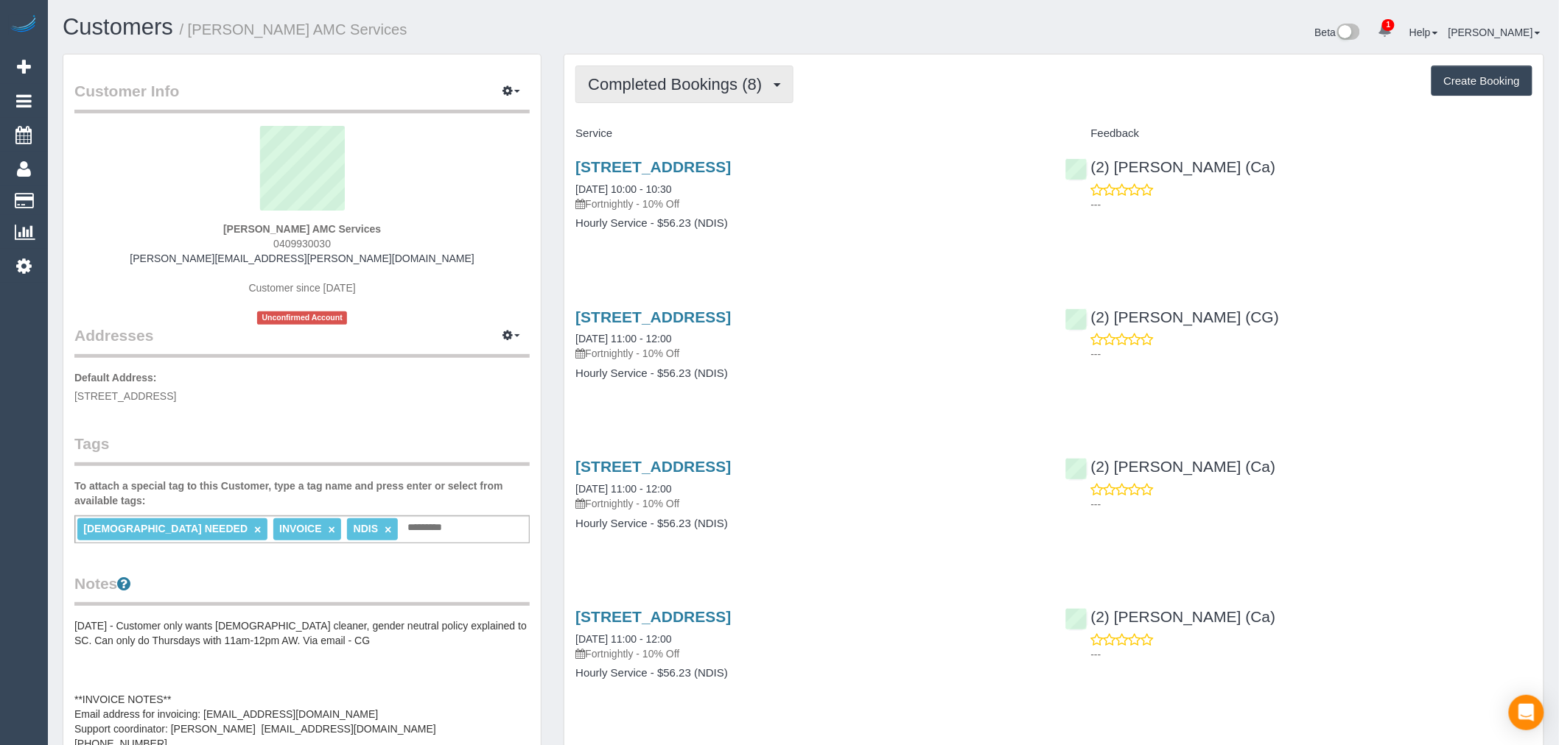
drag, startPoint x: 788, startPoint y: 96, endPoint x: 781, endPoint y: 93, distance: 8.2
click at [787, 96] on button "Completed Bookings (8)" at bounding box center [684, 85] width 218 height 38
click at [864, 122] on div "Service" at bounding box center [808, 134] width 489 height 25
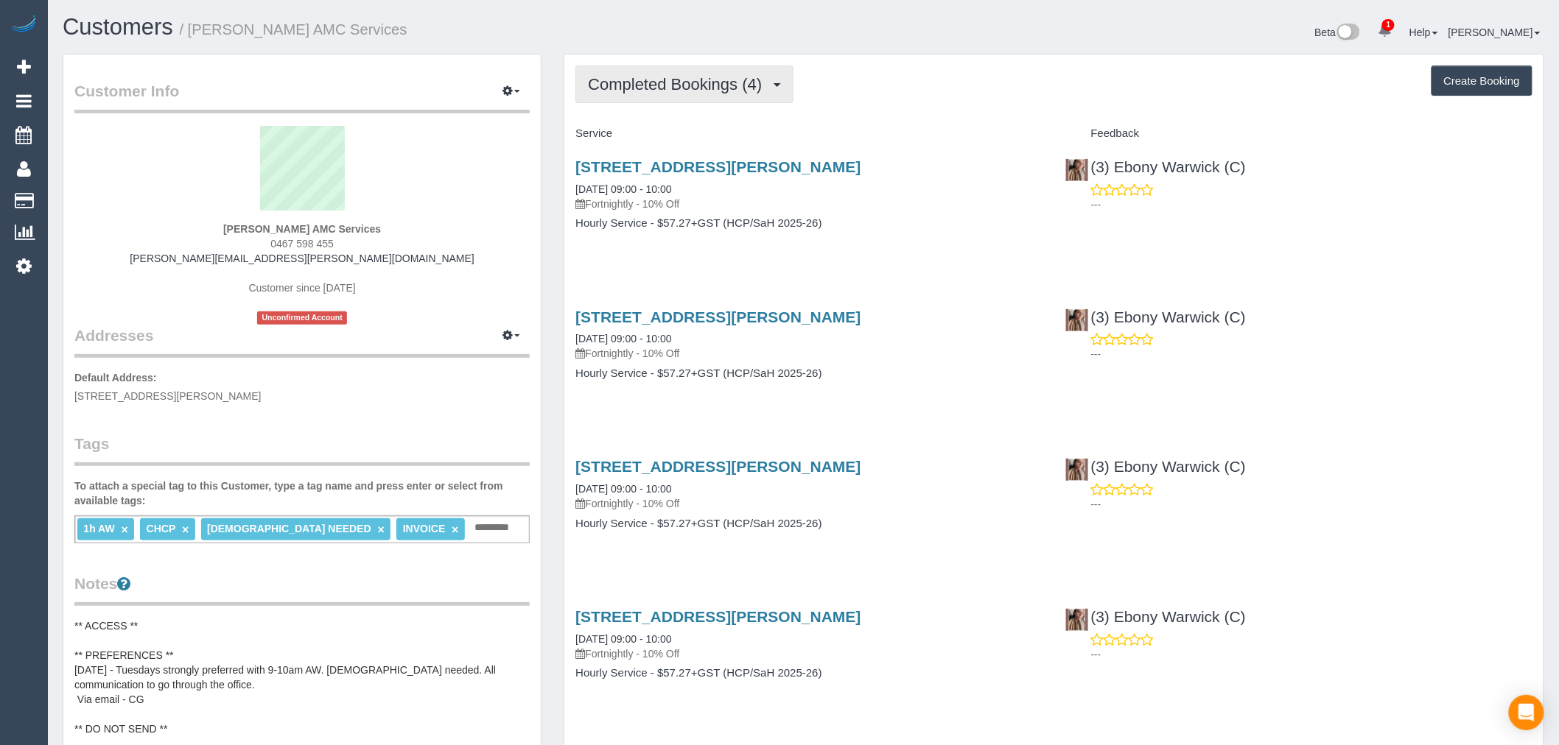
click at [720, 83] on span "Completed Bookings (4)" at bounding box center [678, 84] width 181 height 18
click at [843, 110] on div "Completed Bookings (4) Completed Bookings (4) Upcoming Bookings (11) Cancelled …" at bounding box center [1053, 406] width 979 height 703
drag, startPoint x: 460, startPoint y: 24, endPoint x: 194, endPoint y: 26, distance: 266.7
click at [194, 26] on h1 "Customers / Mrs Maria Doris SALIBA AMC Services" at bounding box center [428, 27] width 730 height 25
copy small "Mrs Maria Doris SALIBA AMC Services"
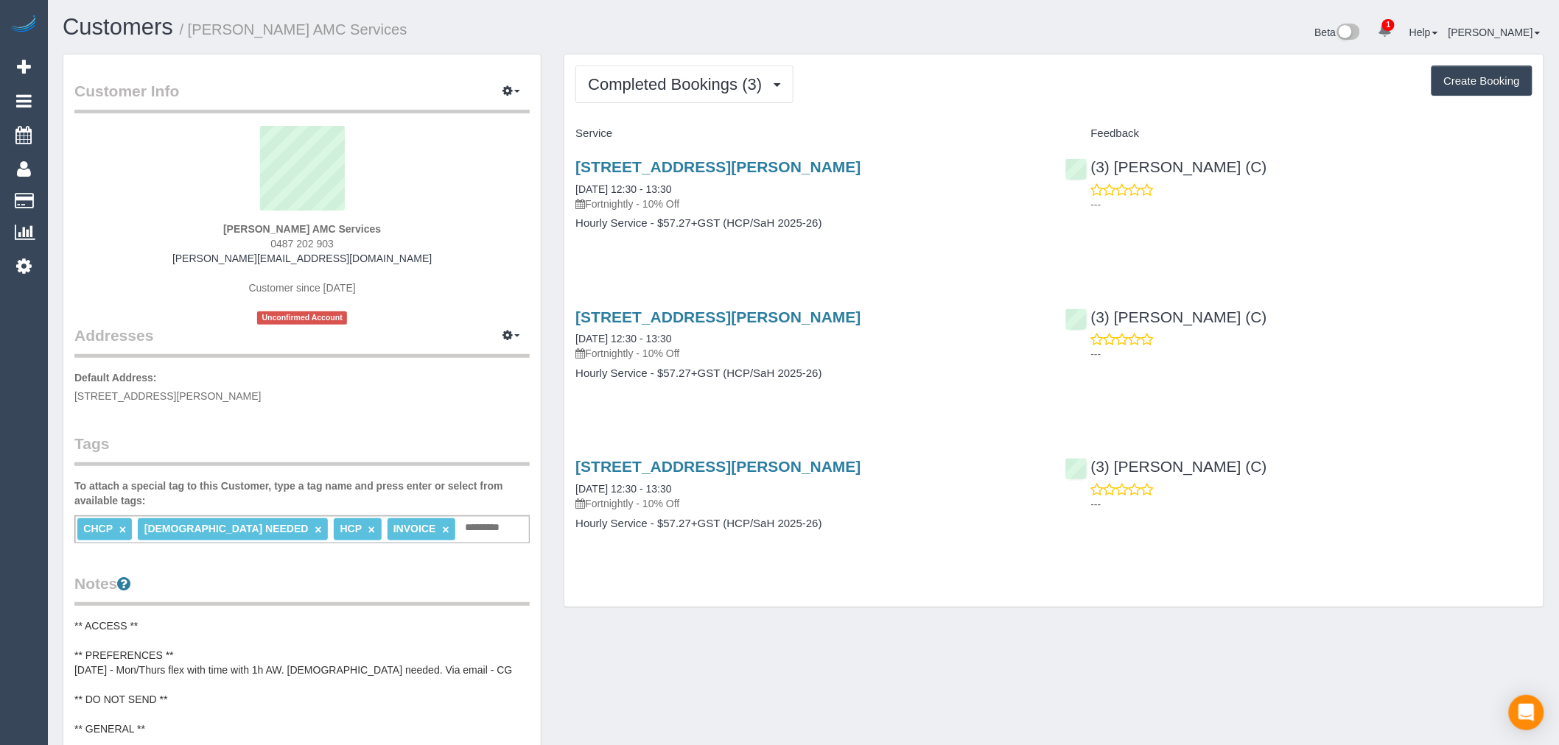
click at [771, 64] on div "Completed Bookings (3) Completed Bookings (3) Upcoming Bookings (11) Cancelled …" at bounding box center [1053, 331] width 979 height 553
click at [769, 77] on span "Completed Bookings (3)" at bounding box center [678, 84] width 181 height 18
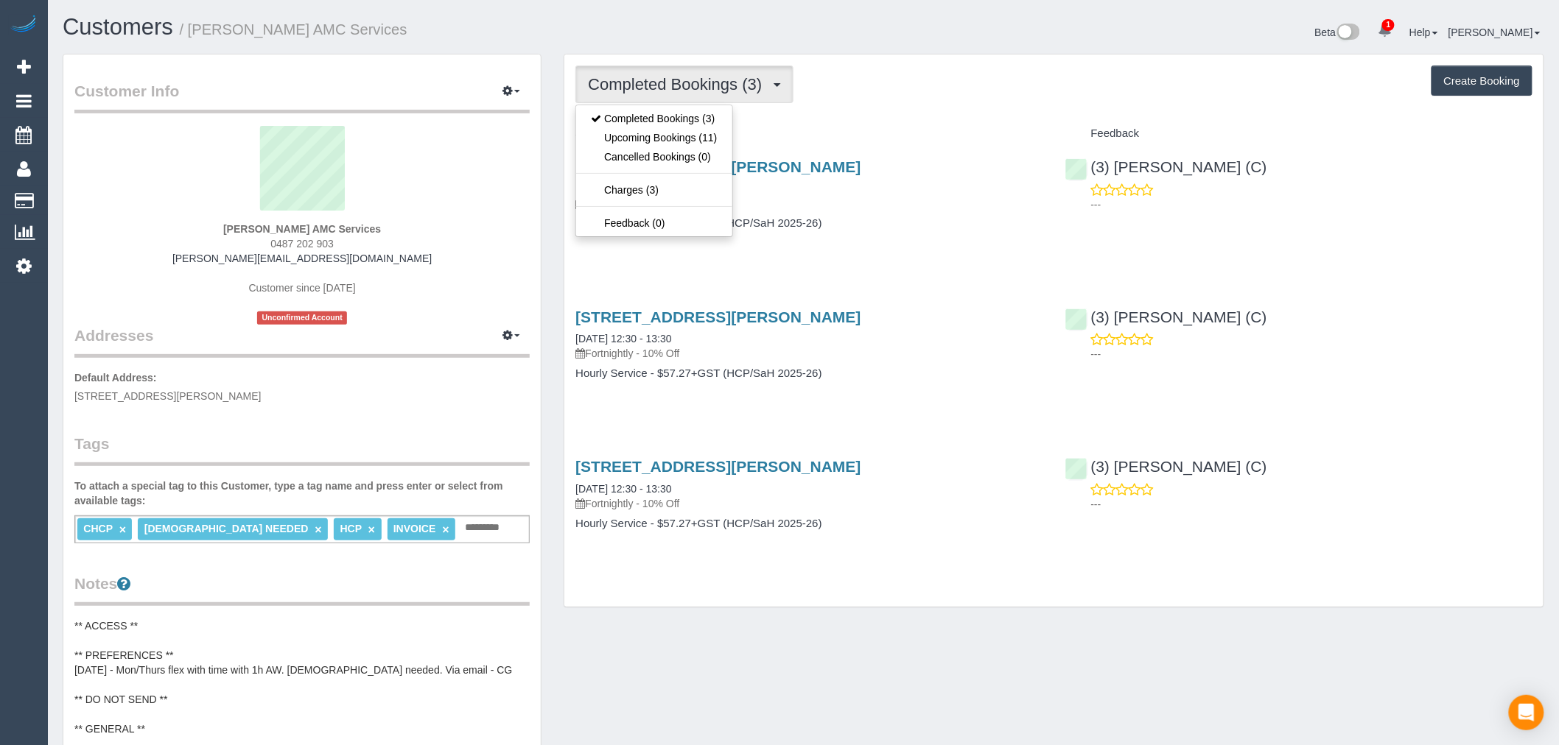
click at [793, 87] on button "Completed Bookings (3)" at bounding box center [684, 85] width 218 height 38
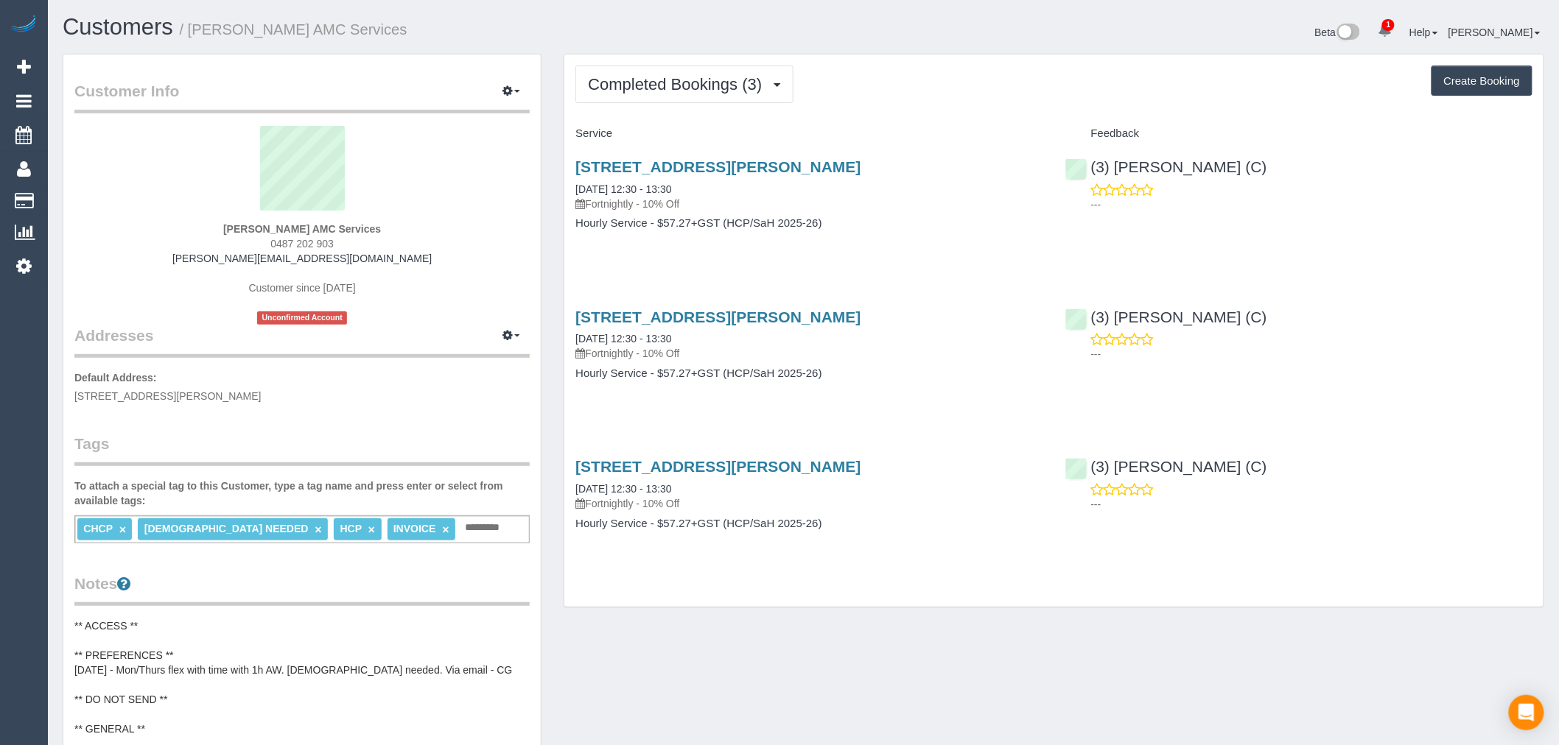
drag, startPoint x: 505, startPoint y: 15, endPoint x: 193, endPoint y: 28, distance: 312.6
click at [193, 28] on h1 "Customers / [PERSON_NAME] AMC Services" at bounding box center [428, 27] width 730 height 25
copy small "[PERSON_NAME] AMC Services"
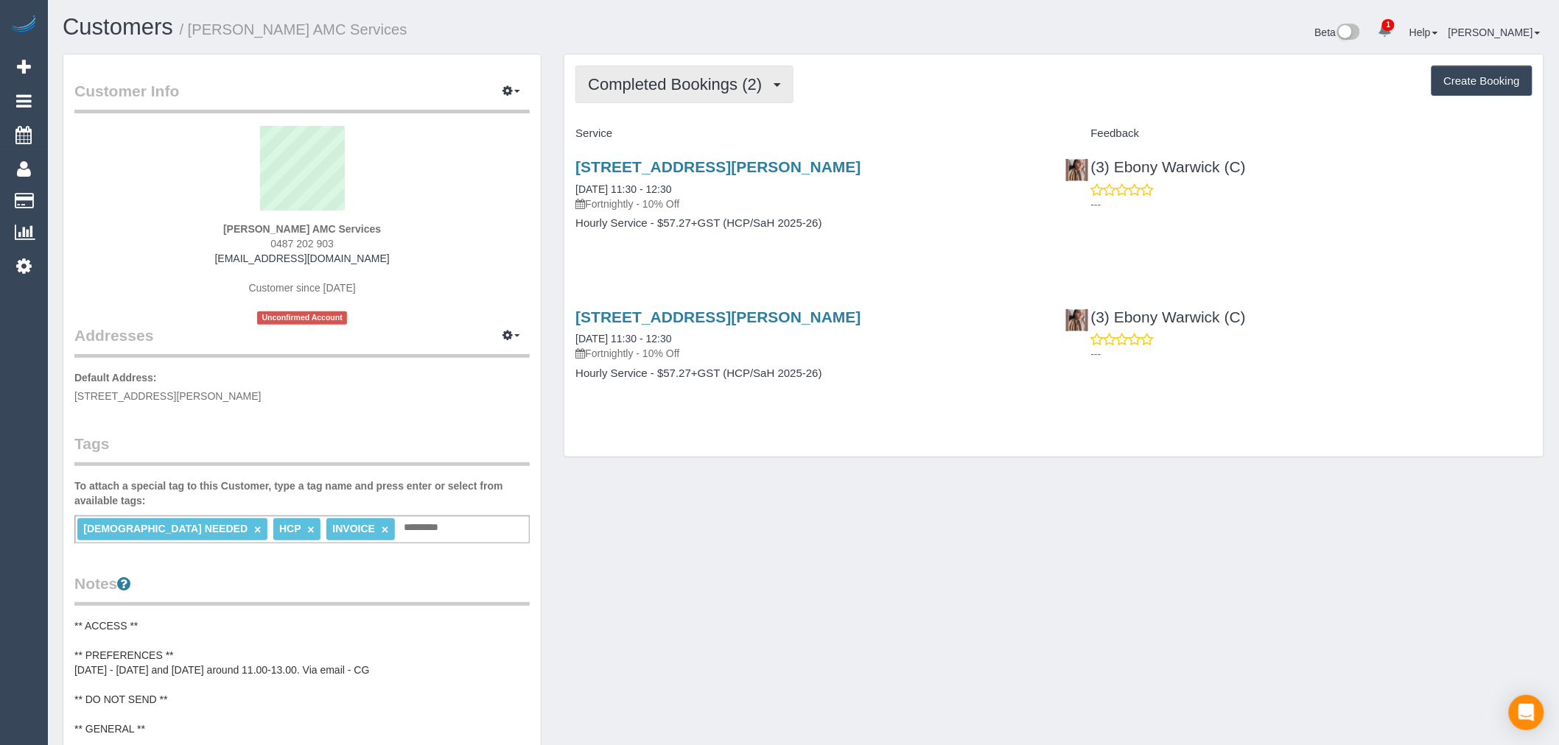
click at [766, 97] on button "Completed Bookings (2)" at bounding box center [684, 85] width 218 height 38
click at [856, 90] on div "Completed Bookings (2) Completed Bookings (2) Upcoming Bookings (11) Cancelled …" at bounding box center [1053, 85] width 957 height 38
drag, startPoint x: 421, startPoint y: 34, endPoint x: 193, endPoint y: 44, distance: 227.8
click at [193, 44] on div "Customers / Mrs Maya HERDEGEN AMC Services" at bounding box center [428, 31] width 752 height 32
copy small "Mrs Maya HERDEGEN AMC Services"
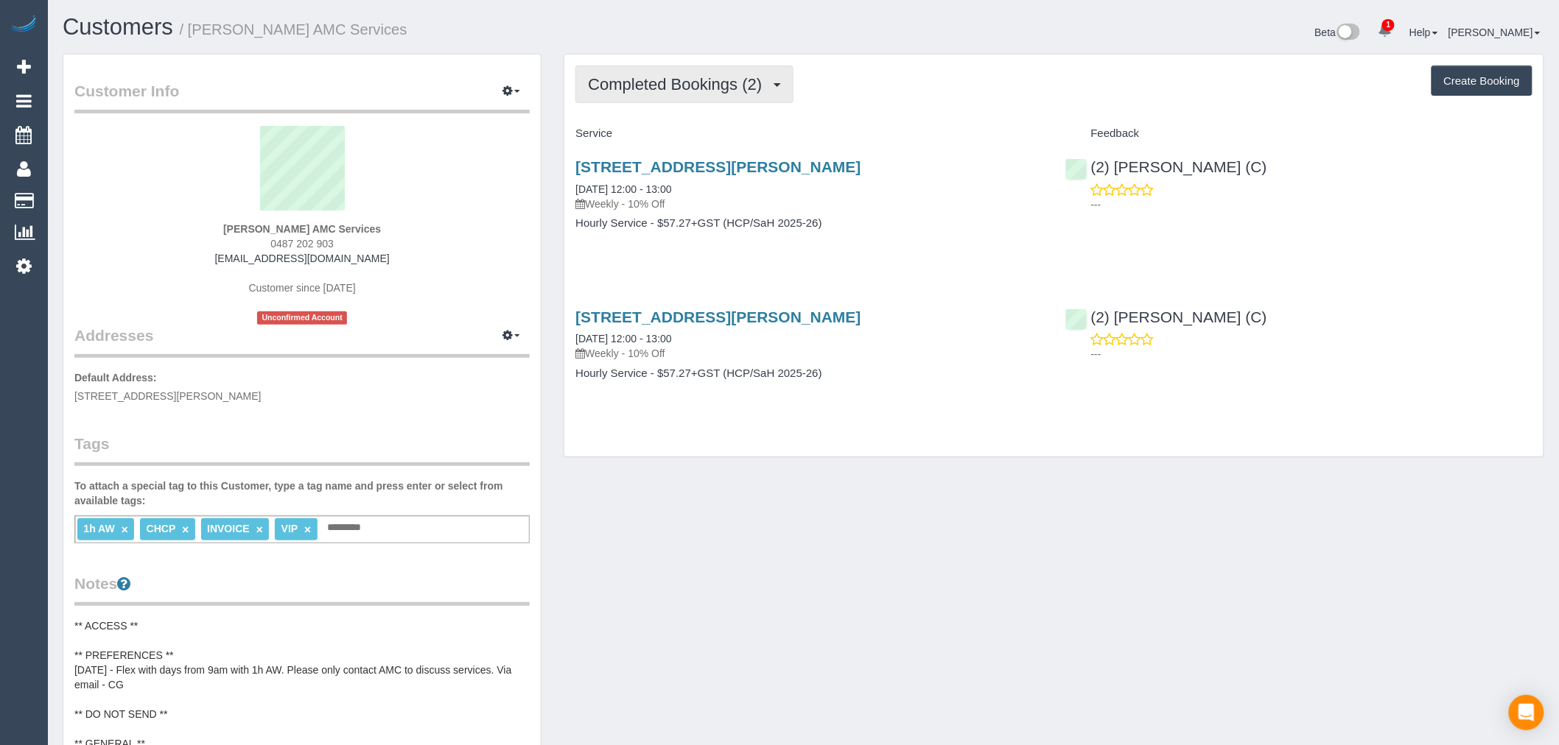
click at [764, 85] on span "Completed Bookings (2)" at bounding box center [678, 84] width 181 height 18
click at [882, 97] on div "Completed Bookings (2) Completed Bookings (2) Upcoming Bookings (11) Cancelled …" at bounding box center [1053, 85] width 957 height 38
drag, startPoint x: 387, startPoint y: 35, endPoint x: 197, endPoint y: 35, distance: 190.8
click at [197, 35] on h1 "Customers / Mrs Nicholina Schembri AMC Services" at bounding box center [428, 27] width 730 height 25
copy small "Mrs Nicholina Schembri AMC Services"
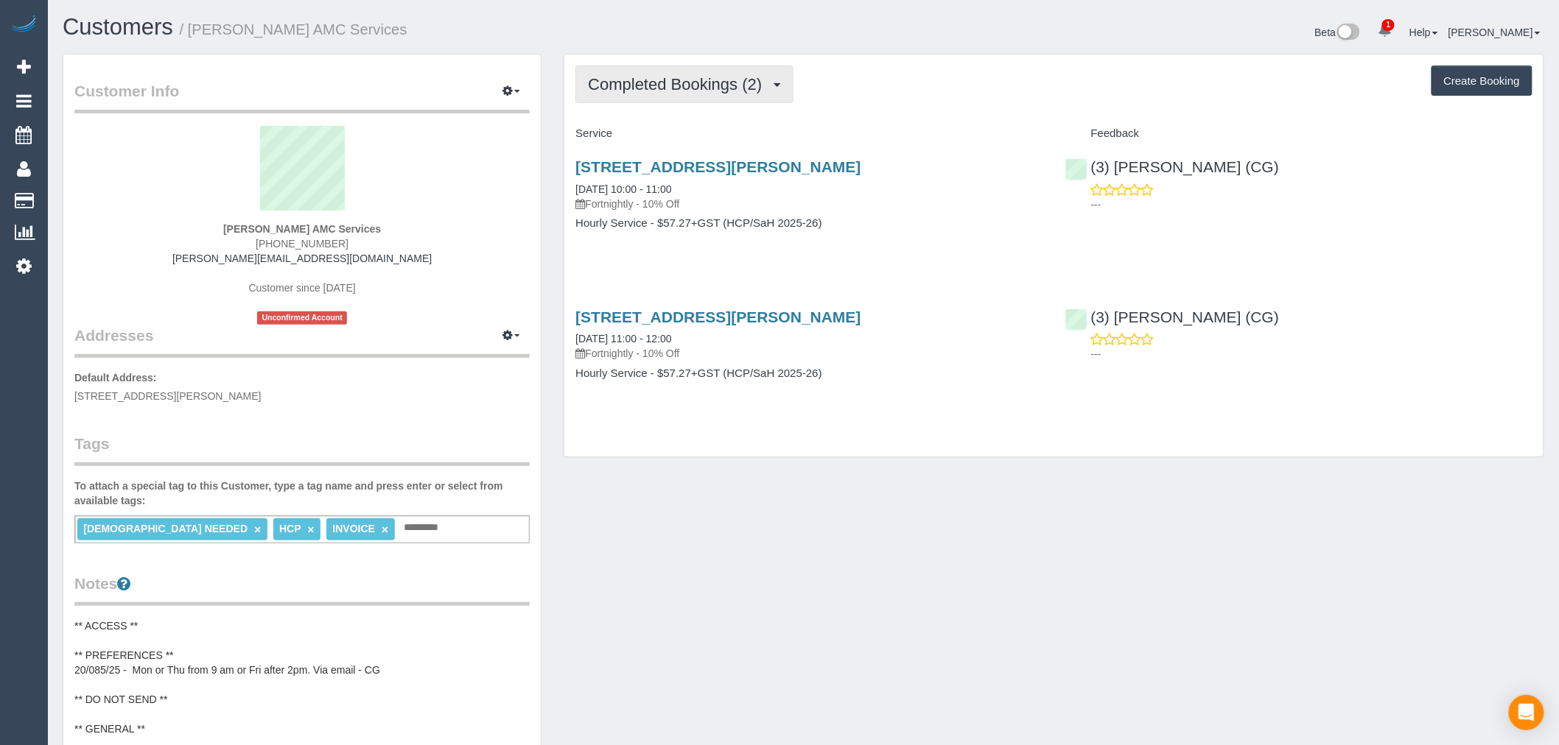
click at [747, 85] on span "Completed Bookings (2)" at bounding box center [678, 84] width 181 height 18
click at [859, 90] on div "Completed Bookings (2) Completed Bookings (2) Upcoming Bookings (11) Cancelled …" at bounding box center [1053, 85] width 957 height 38
drag, startPoint x: 499, startPoint y: 24, endPoint x: 194, endPoint y: 33, distance: 305.1
click at [194, 33] on h1 "Customers / Mrs Theresa VELLA AMC Services" at bounding box center [428, 27] width 730 height 25
copy small "Mrs Theresa VELLA AMC Services"
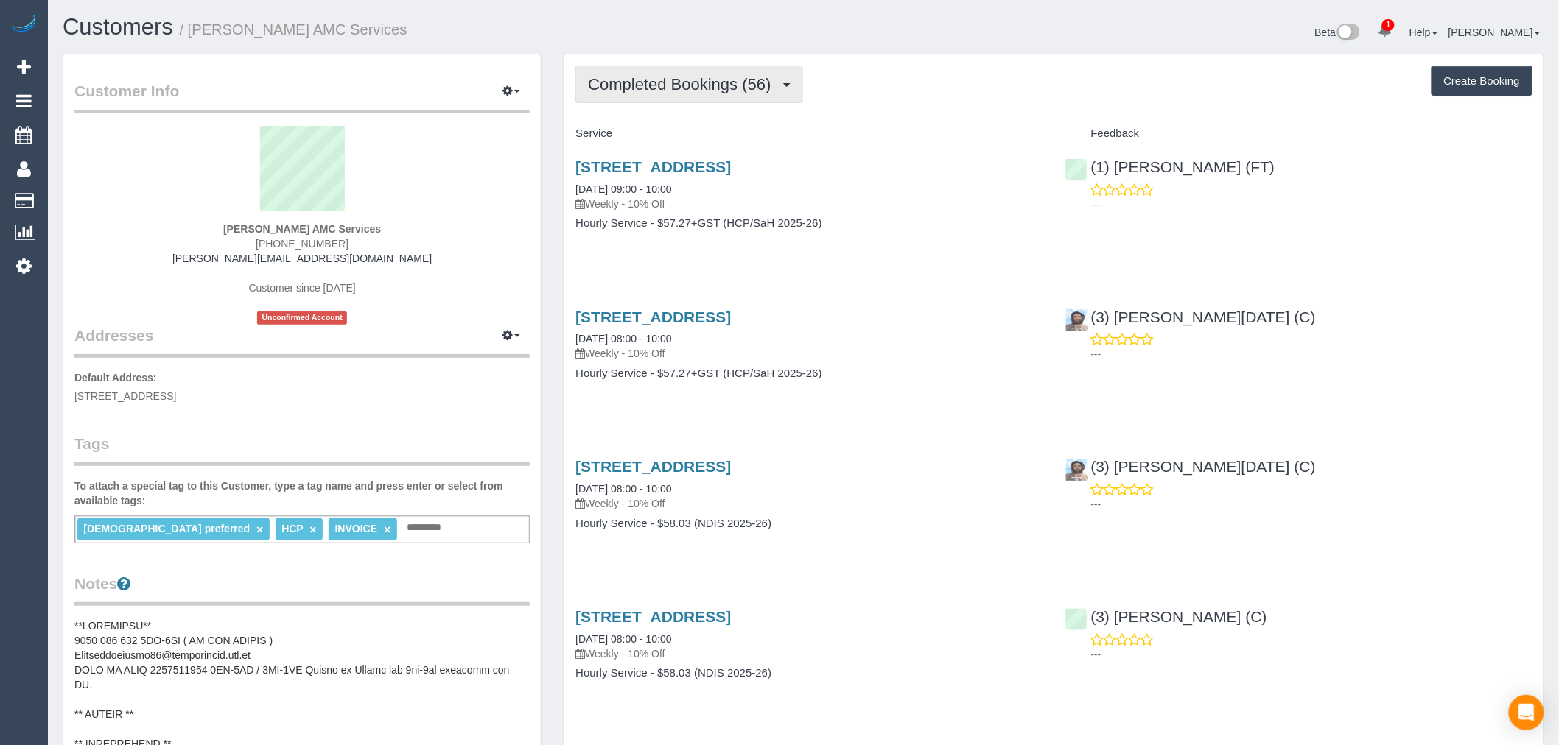
click at [739, 93] on span "Completed Bookings (56)" at bounding box center [683, 84] width 190 height 18
click at [906, 90] on div "Completed Bookings (56) Completed Bookings (56) Upcoming Bookings (11) Cancelle…" at bounding box center [1053, 85] width 957 height 38
drag, startPoint x: 468, startPoint y: 22, endPoint x: 193, endPoint y: 23, distance: 275.5
click at [193, 23] on h1 "Customers / [PERSON_NAME] AMC Services" at bounding box center [428, 27] width 730 height 25
copy small "[PERSON_NAME] AMC Services"
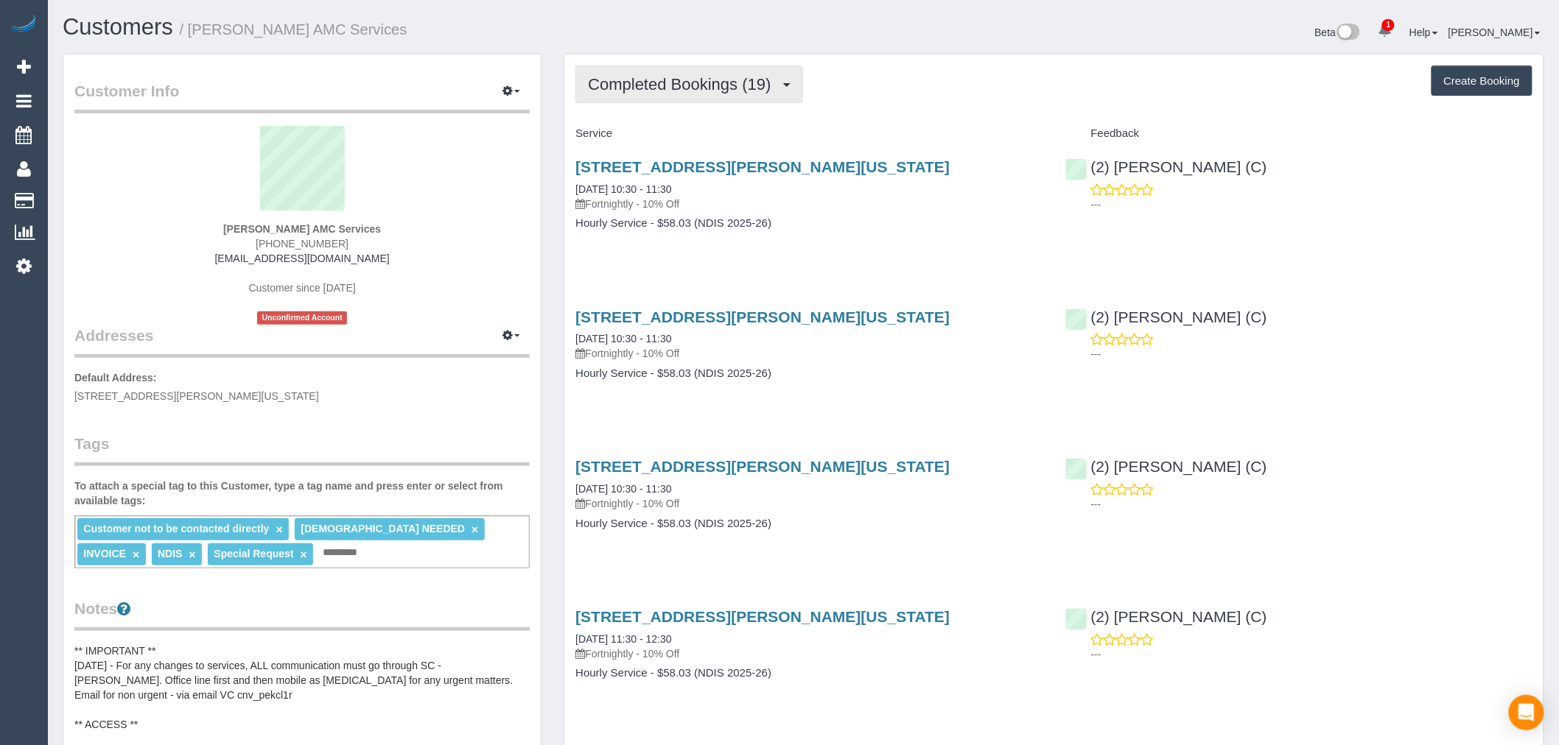
click at [747, 70] on button "Completed Bookings (19)" at bounding box center [688, 85] width 227 height 38
copy small "Romano Pierino AMC Services"
drag, startPoint x: 415, startPoint y: 24, endPoint x: 192, endPoint y: 37, distance: 224.3
click at [192, 37] on h1 "Customers / Romano Pierino AMC Services" at bounding box center [428, 27] width 730 height 25
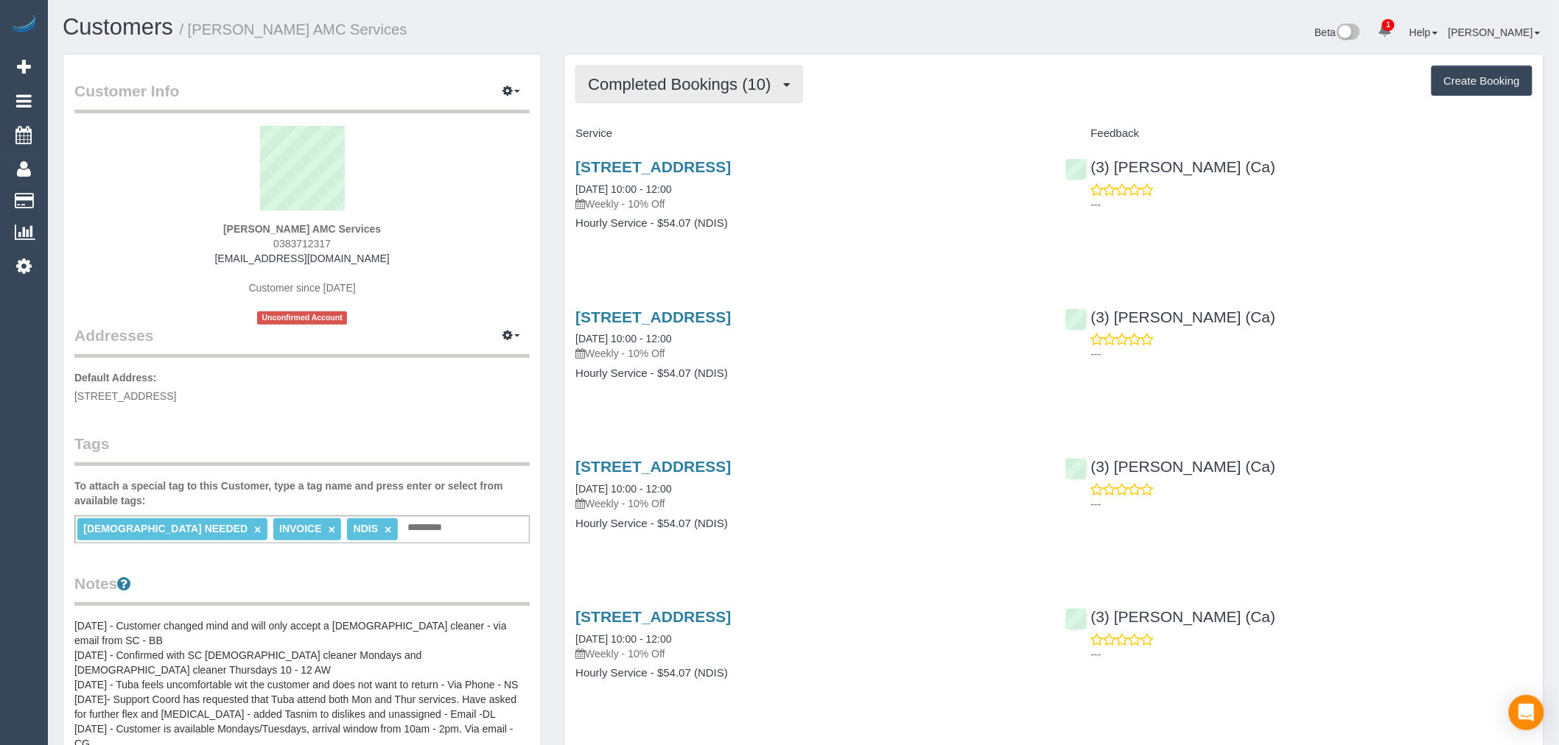
click at [767, 82] on span "Completed Bookings (10)" at bounding box center [683, 84] width 190 height 18
click at [848, 133] on h4 "Service" at bounding box center [808, 133] width 467 height 13
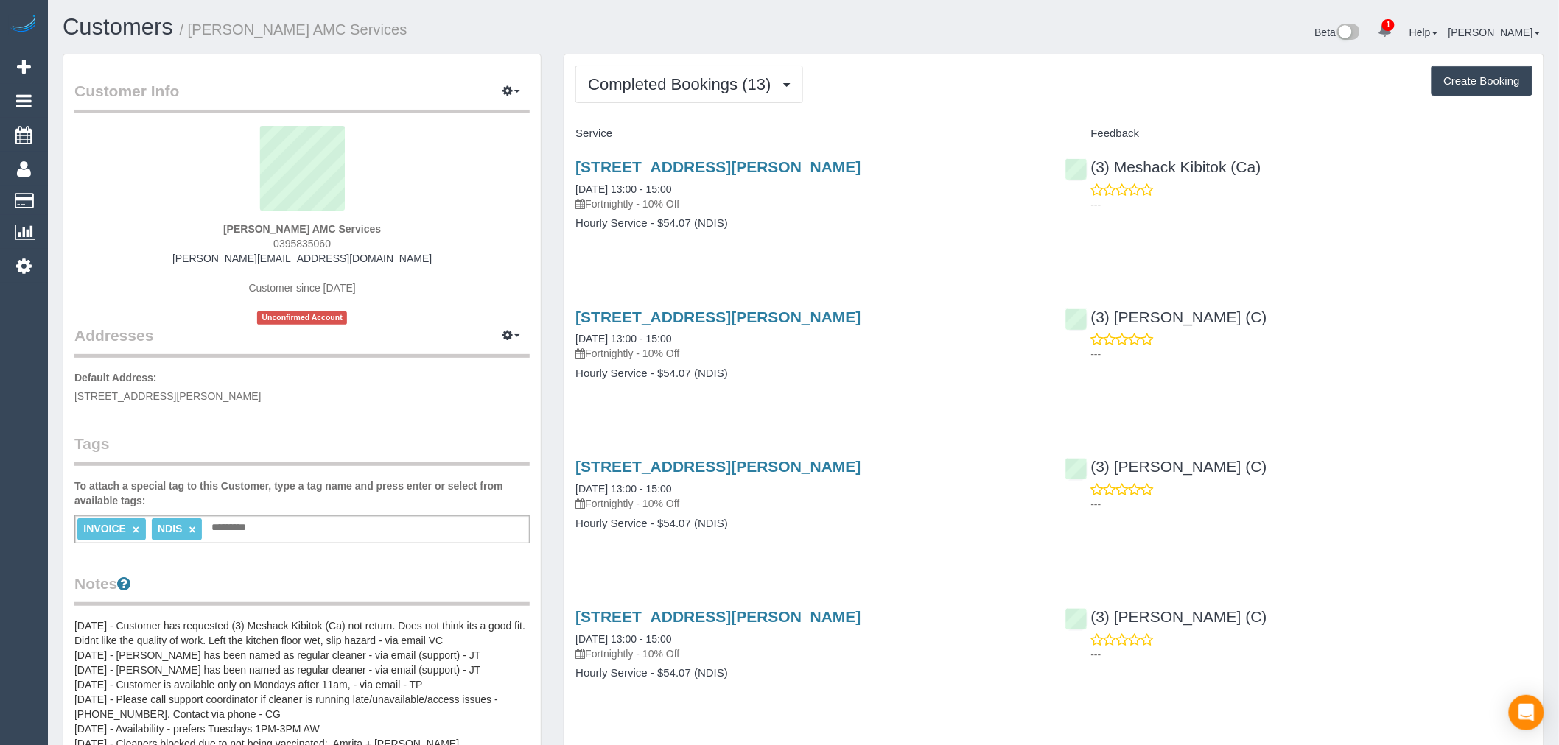
click at [744, 97] on button "Completed Bookings (13)" at bounding box center [688, 85] width 227 height 38
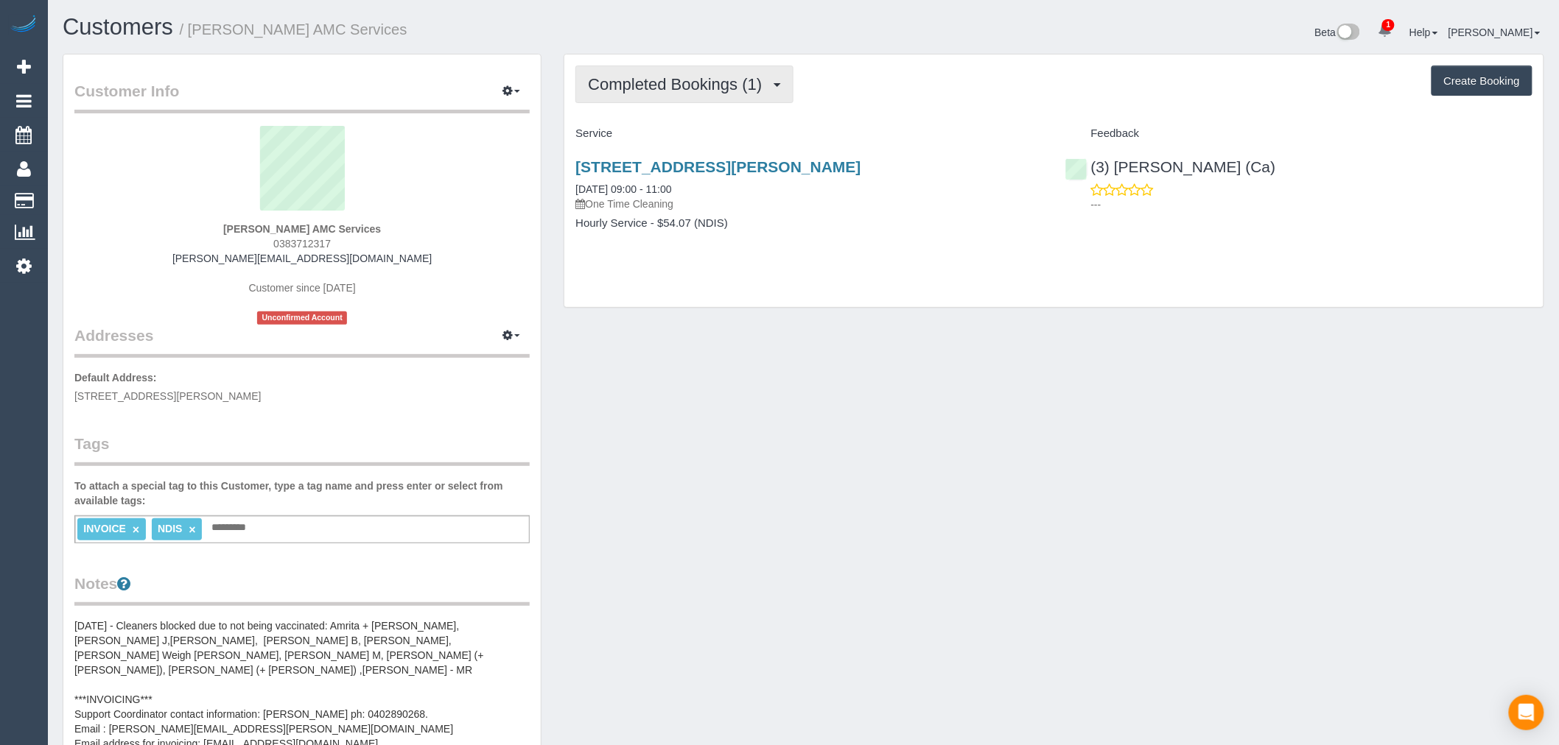
click at [754, 90] on span "Completed Bookings (1)" at bounding box center [678, 84] width 181 height 18
click at [854, 103] on div "Completed Bookings (1) Completed Bookings (1) Upcoming Bookings (0) Cancelled B…" at bounding box center [1053, 85] width 957 height 38
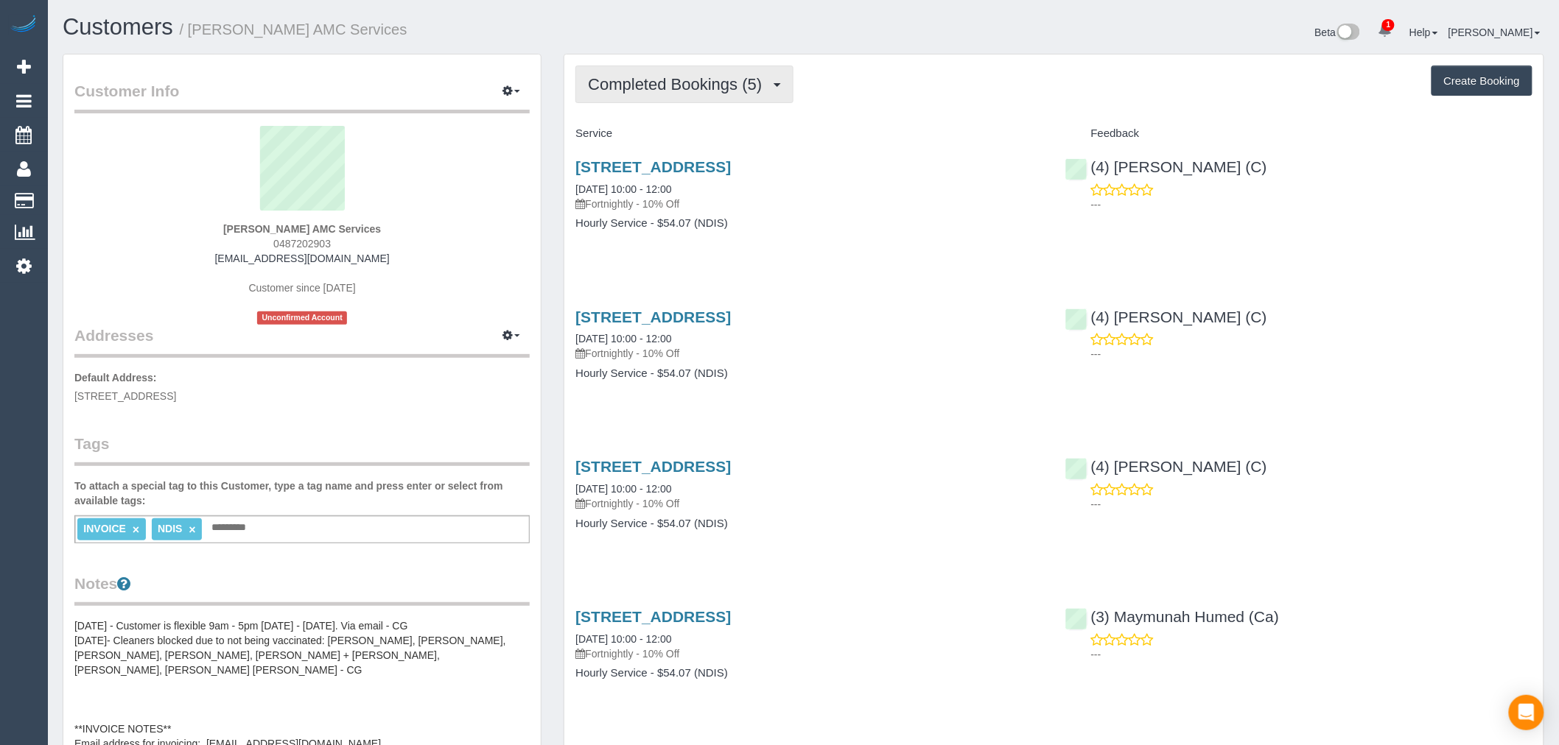
click at [768, 96] on button "Completed Bookings (5)" at bounding box center [684, 85] width 218 height 38
click at [903, 89] on div "Completed Bookings (5) Completed Bookings (5) Upcoming Bookings (0) Cancelled B…" at bounding box center [1053, 85] width 957 height 38
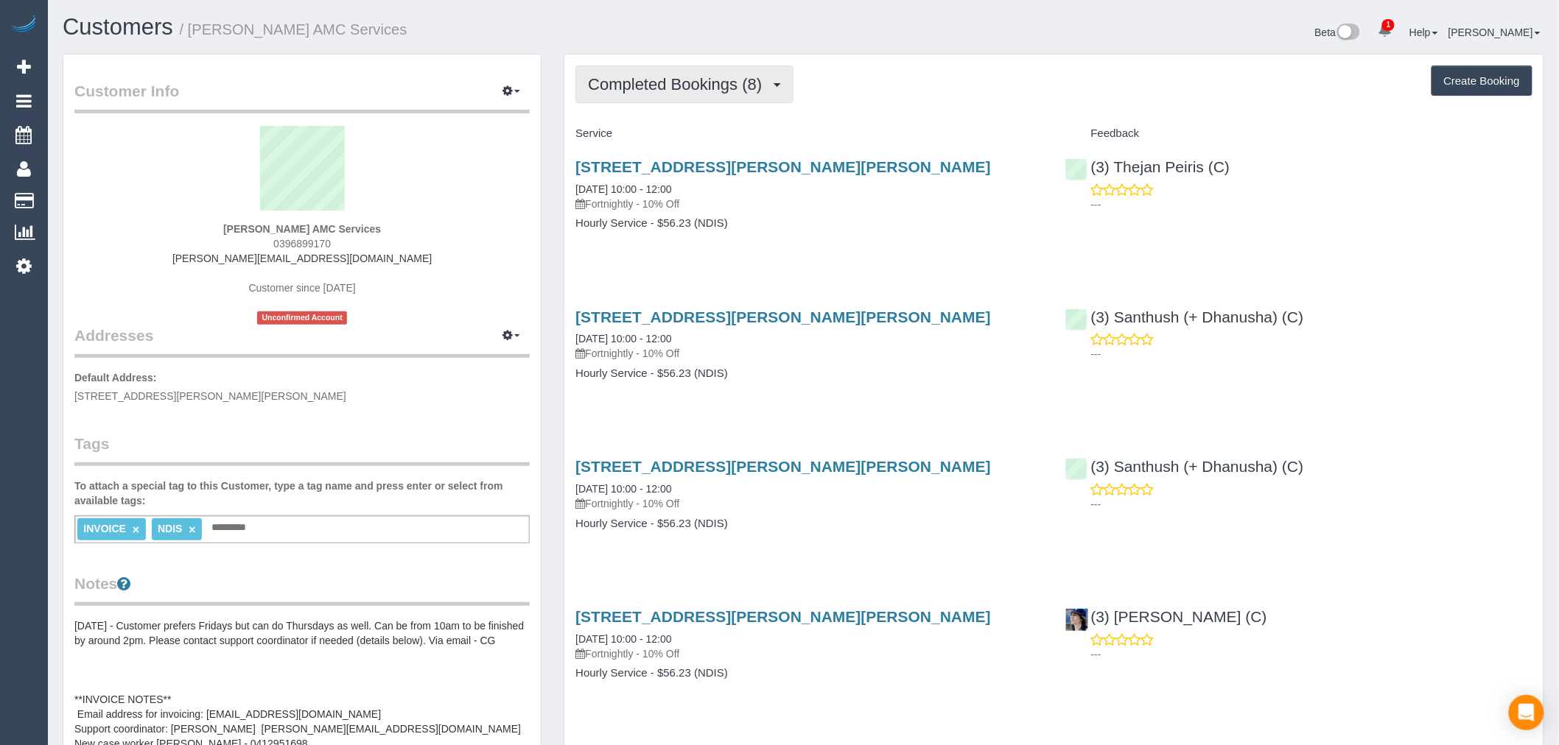
click at [755, 76] on button "Completed Bookings (8)" at bounding box center [684, 85] width 218 height 38
click at [890, 108] on div "Completed Bookings (8) Completed Bookings (8) Upcoming Bookings (0) Cancelled B…" at bounding box center [1053, 706] width 979 height 1303
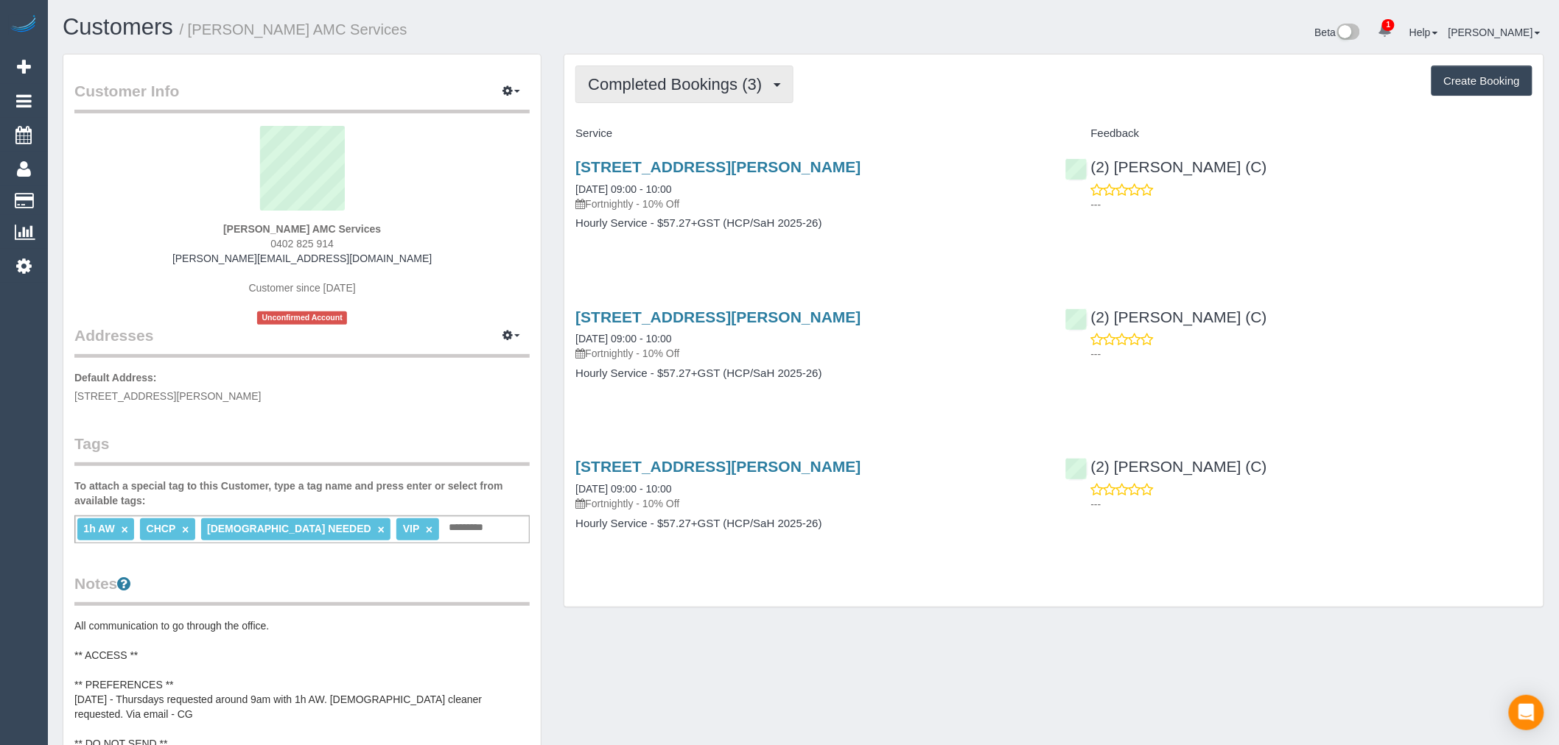
click at [768, 84] on span "Completed Bookings (3)" at bounding box center [678, 84] width 181 height 18
click at [873, 93] on div "Completed Bookings (3) Completed Bookings (3) Upcoming Bookings (11) Cancelled …" at bounding box center [1053, 85] width 957 height 38
drag, startPoint x: 387, startPoint y: 34, endPoint x: 194, endPoint y: 30, distance: 192.3
click at [194, 30] on h1 "Customers / [PERSON_NAME] AMC Services" at bounding box center [428, 27] width 730 height 25
copy small "[PERSON_NAME] AMC Services"
